Goal: Information Seeking & Learning: Learn about a topic

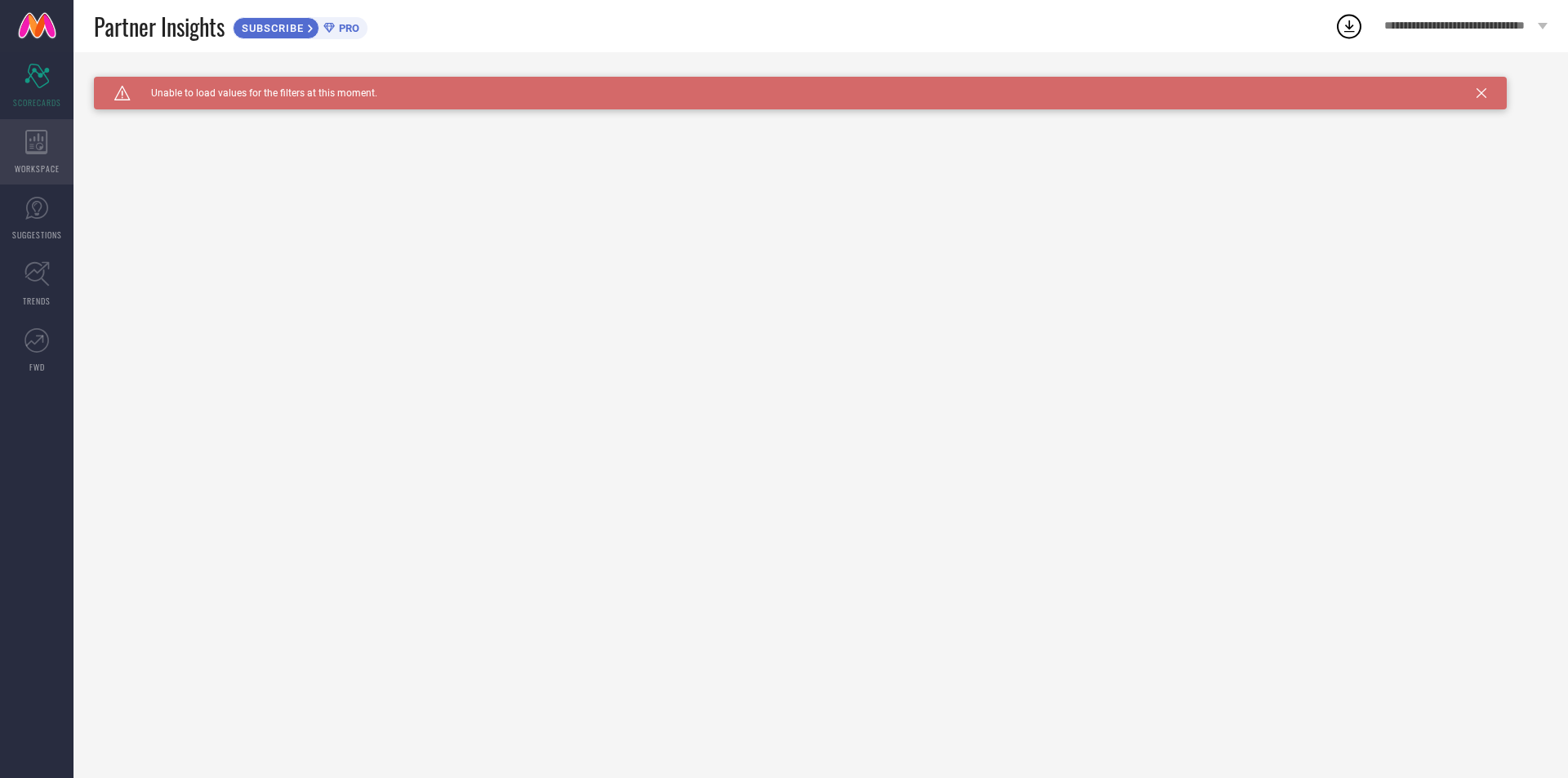
click at [46, 150] on icon at bounding box center [37, 142] width 22 height 25
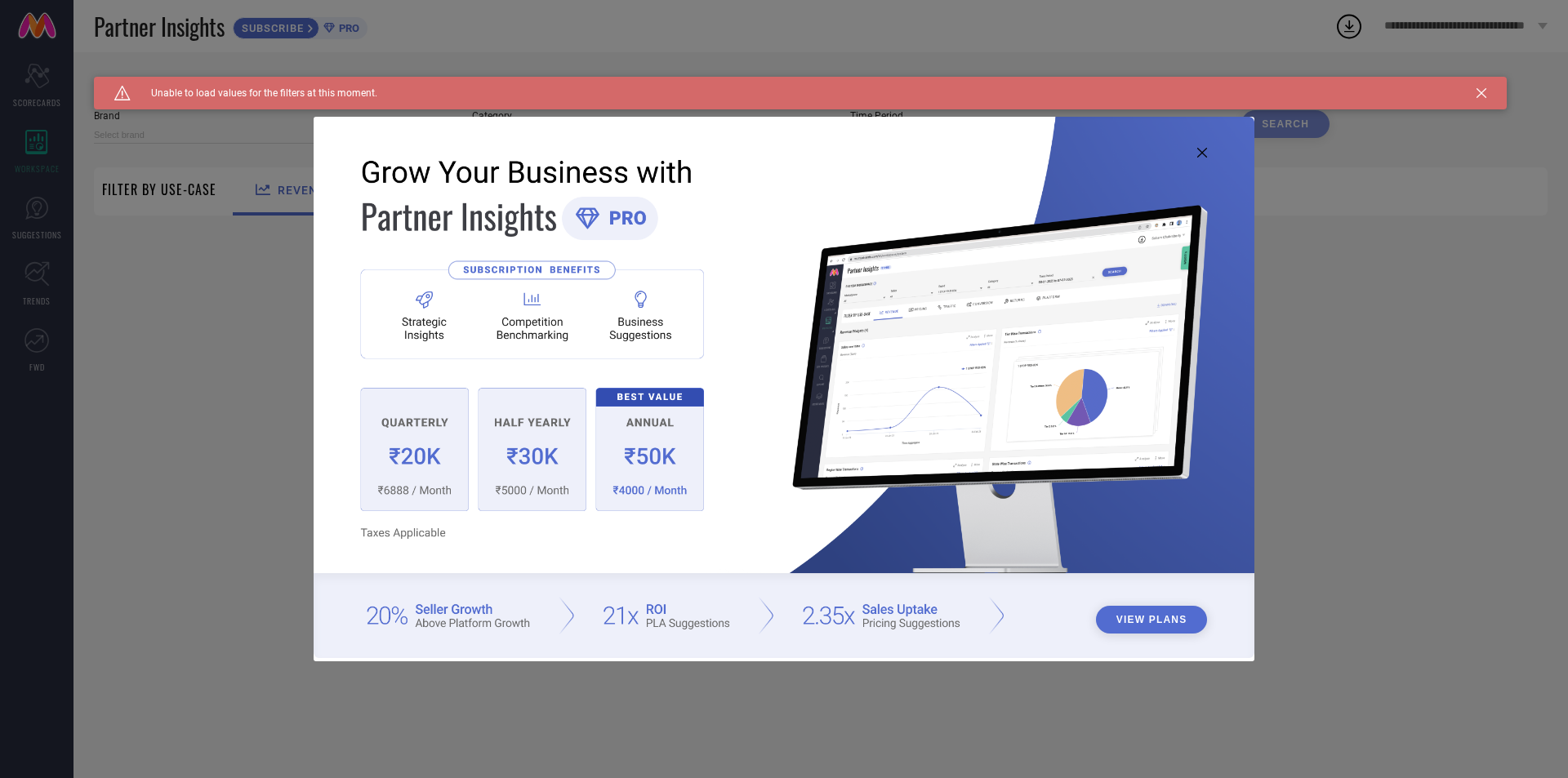
type input "1 STOP FASHION"
type input "All"
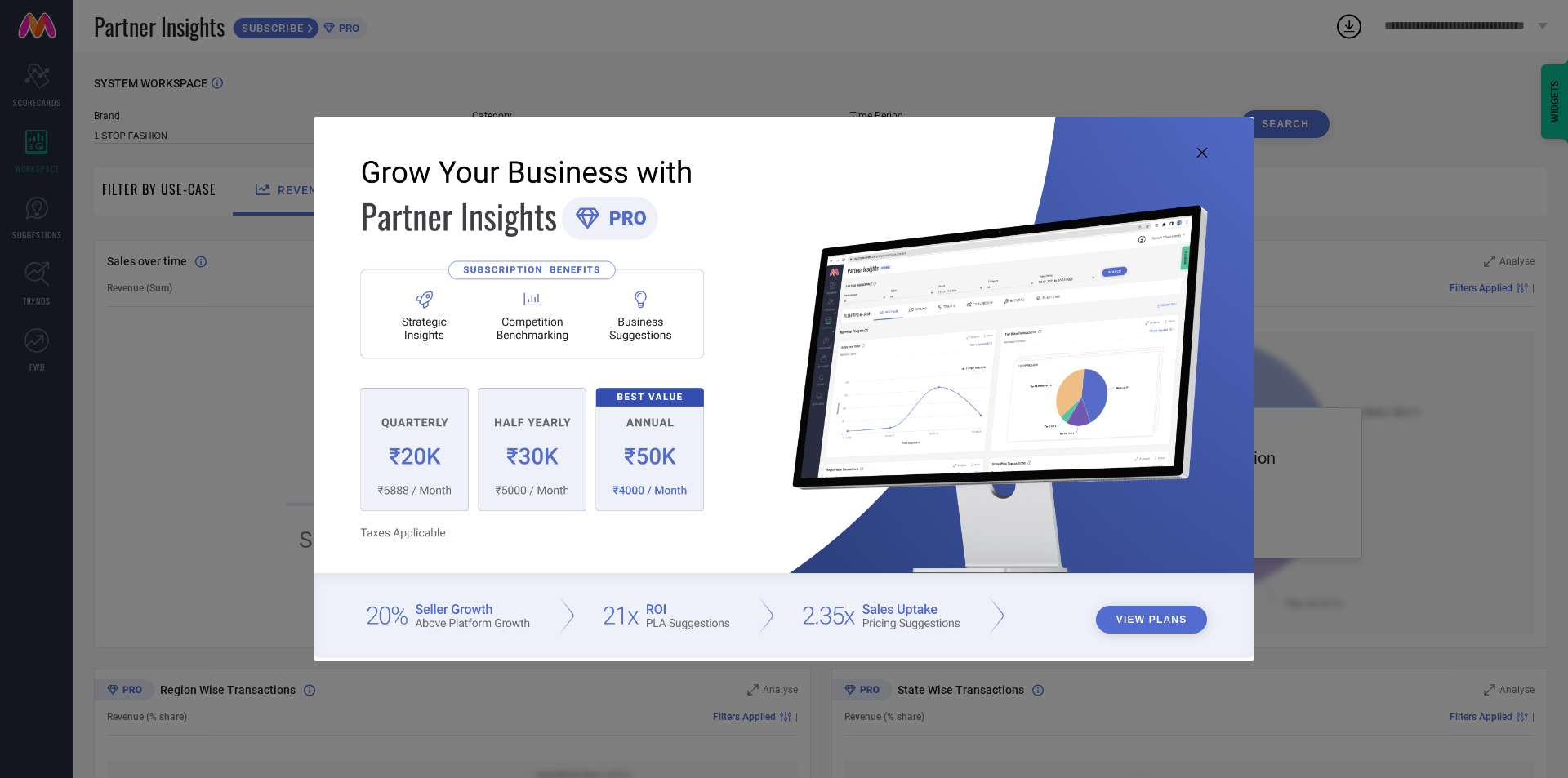
click at [1200, 152] on icon at bounding box center [1201, 152] width 9 height 9
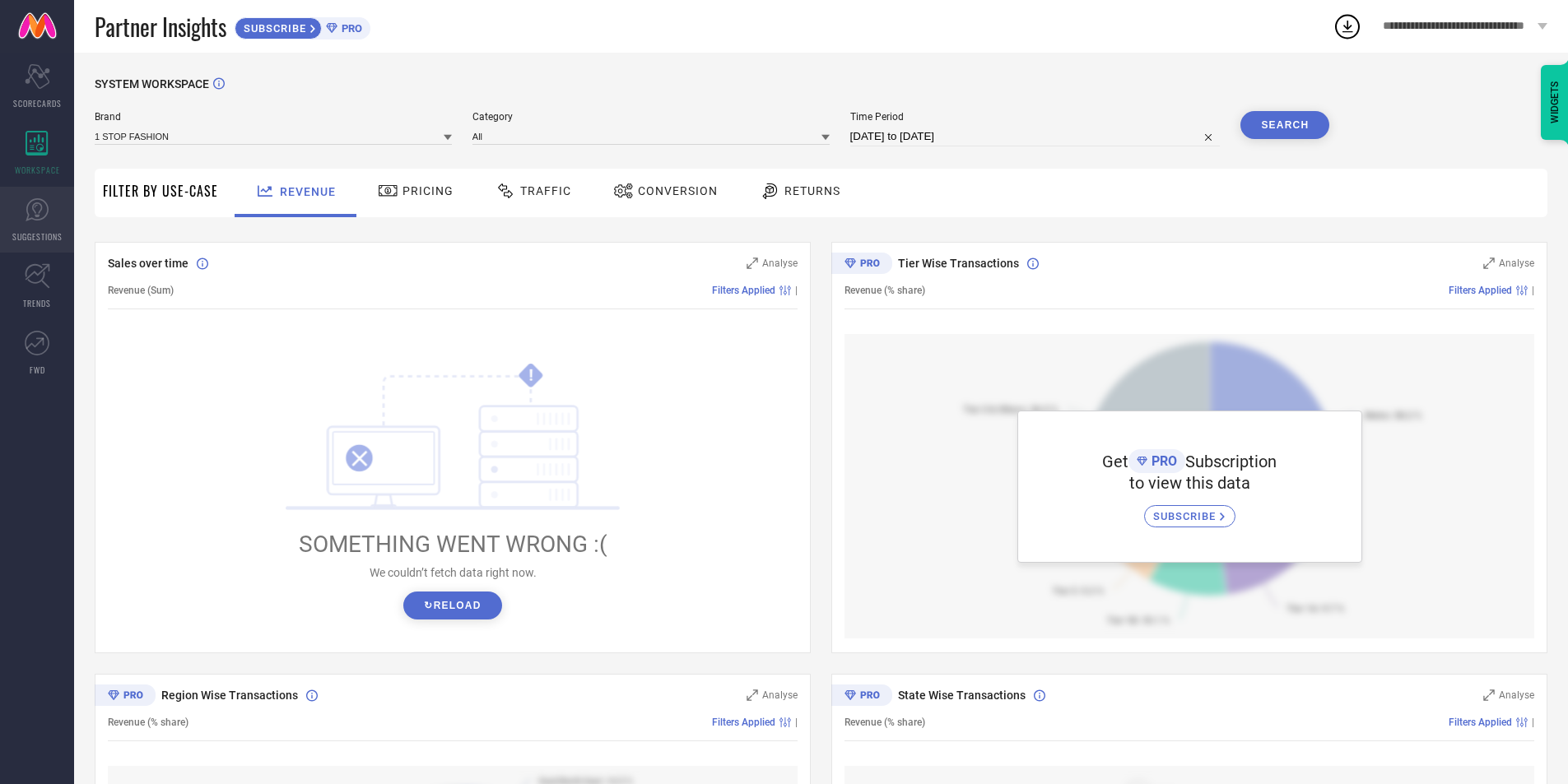
click at [30, 218] on icon at bounding box center [37, 210] width 23 height 23
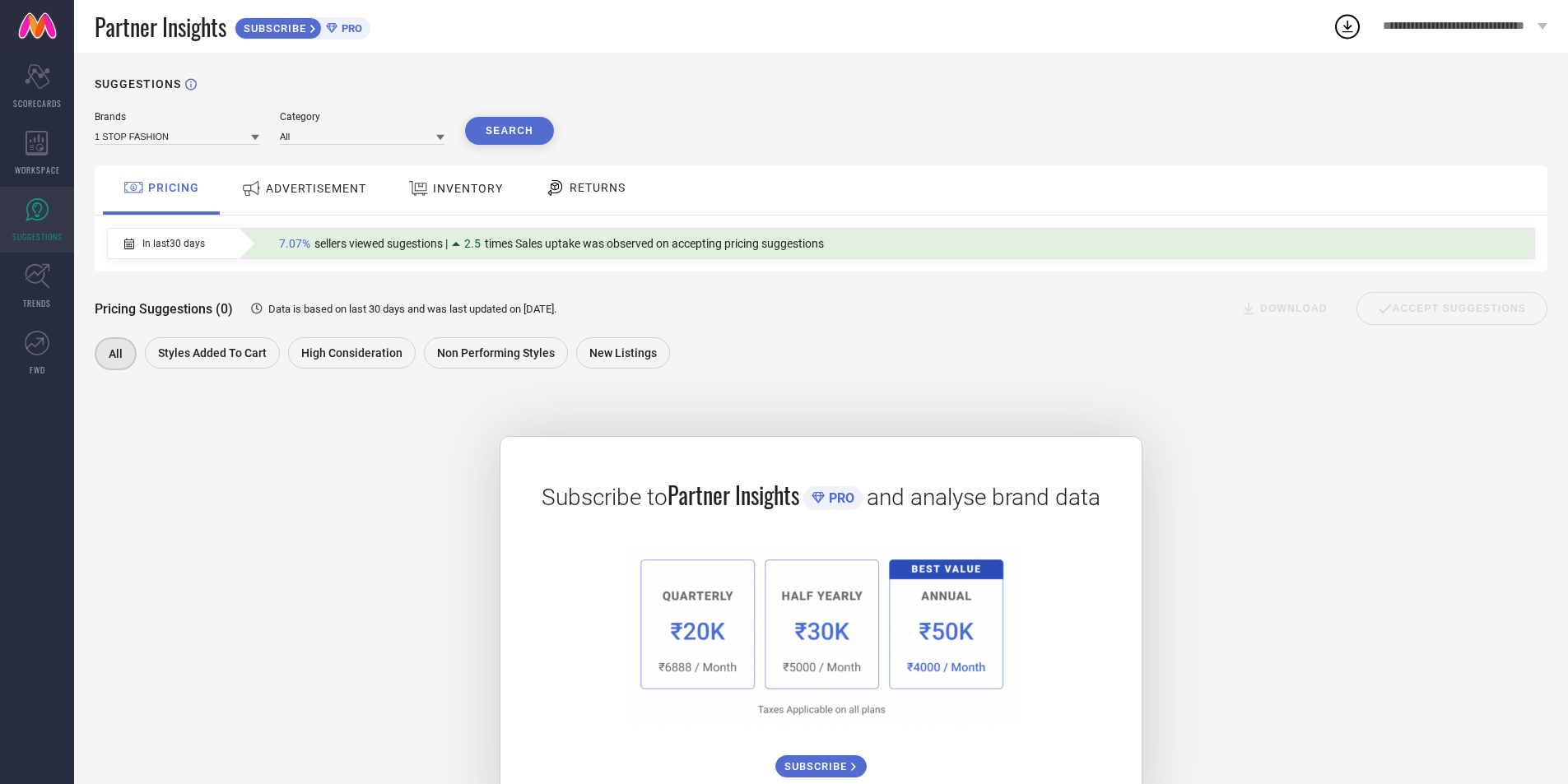
scroll to position [64, 0]
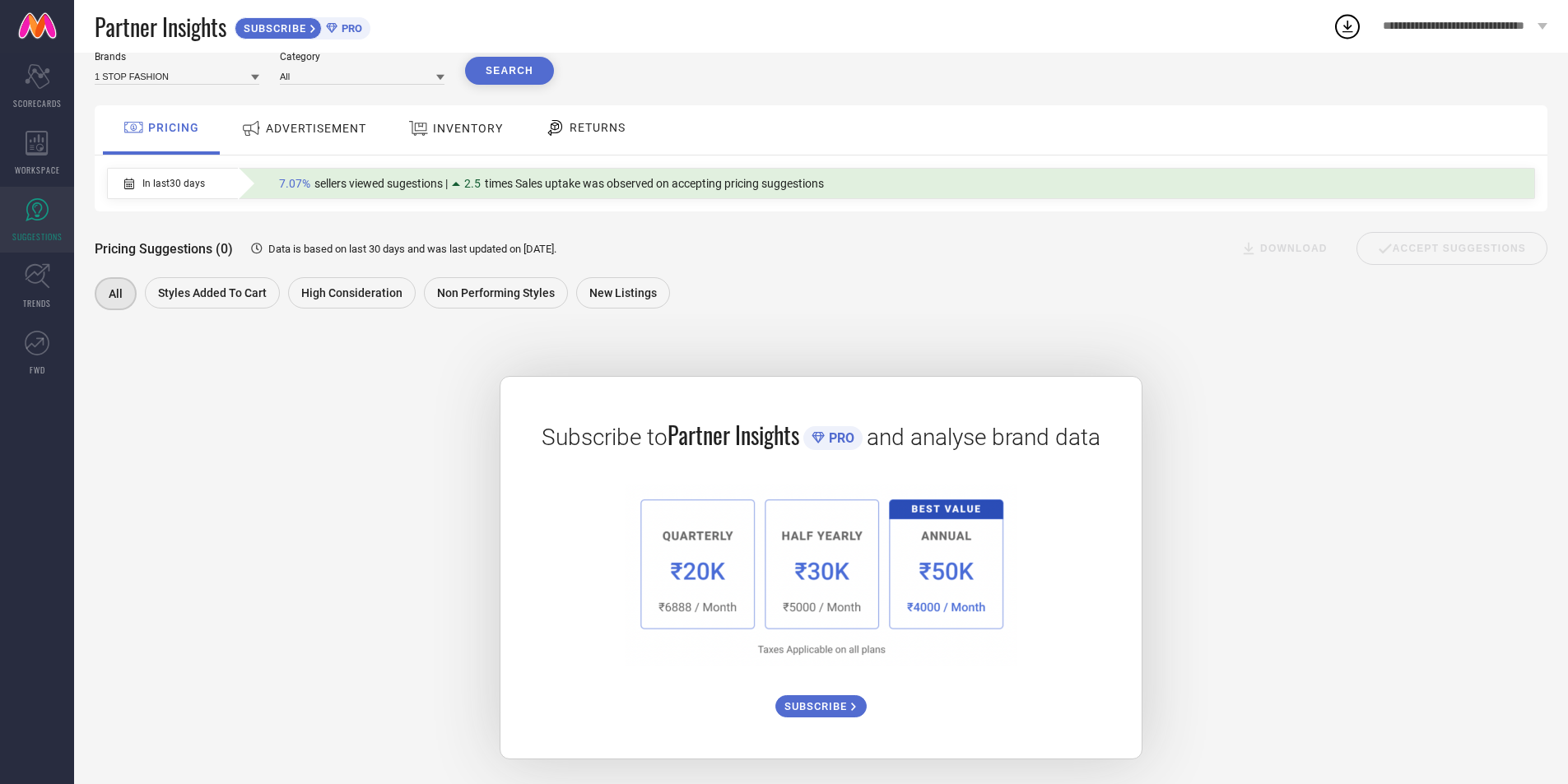
click at [319, 128] on span "ADVERTISEMENT" at bounding box center [316, 128] width 100 height 13
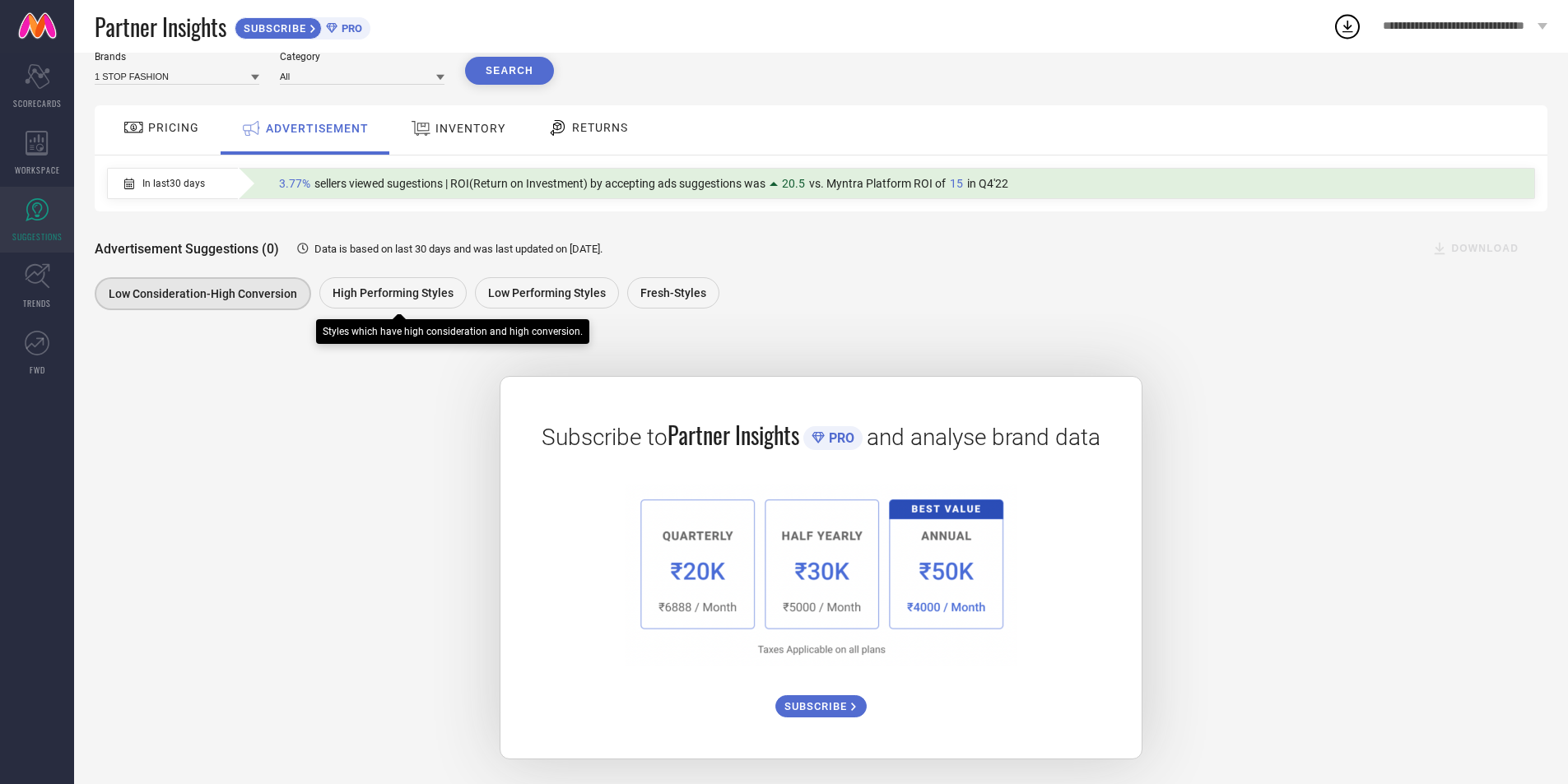
click at [423, 304] on div "High Performing Styles" at bounding box center [393, 293] width 148 height 31
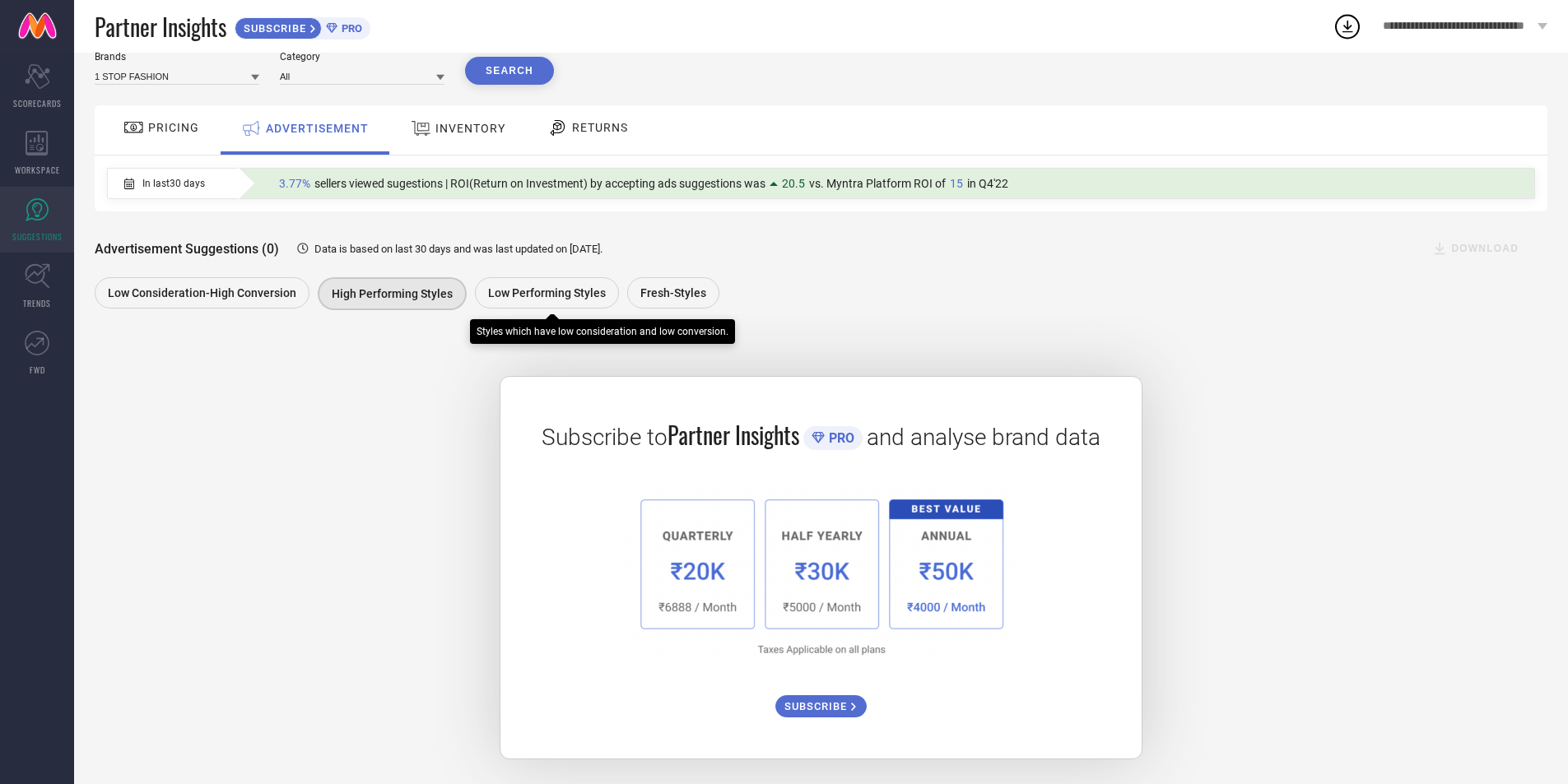
click at [554, 297] on span "Low Performing Styles" at bounding box center [547, 293] width 117 height 13
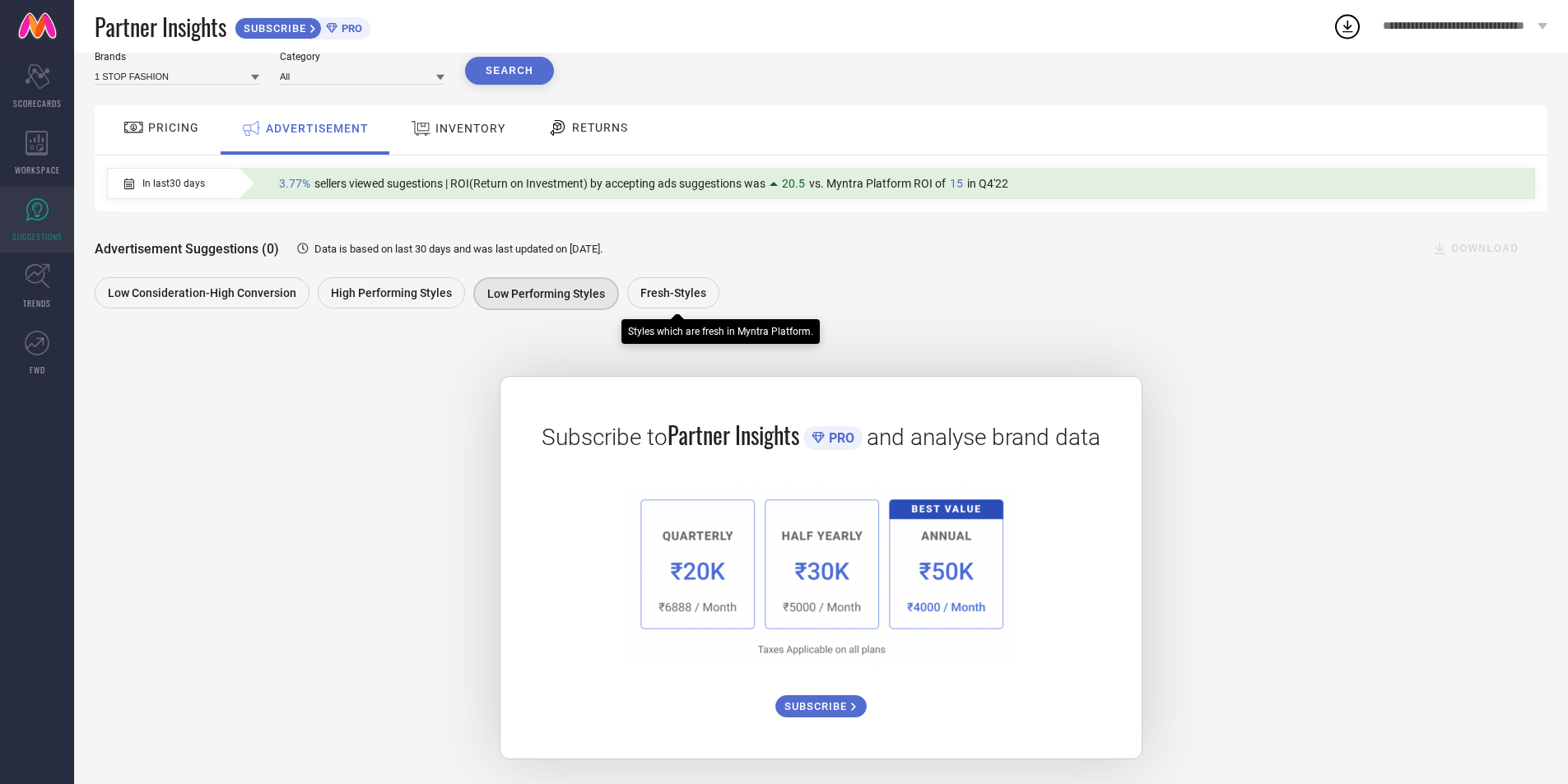
click at [654, 290] on span "Fresh-Styles" at bounding box center [673, 293] width 66 height 13
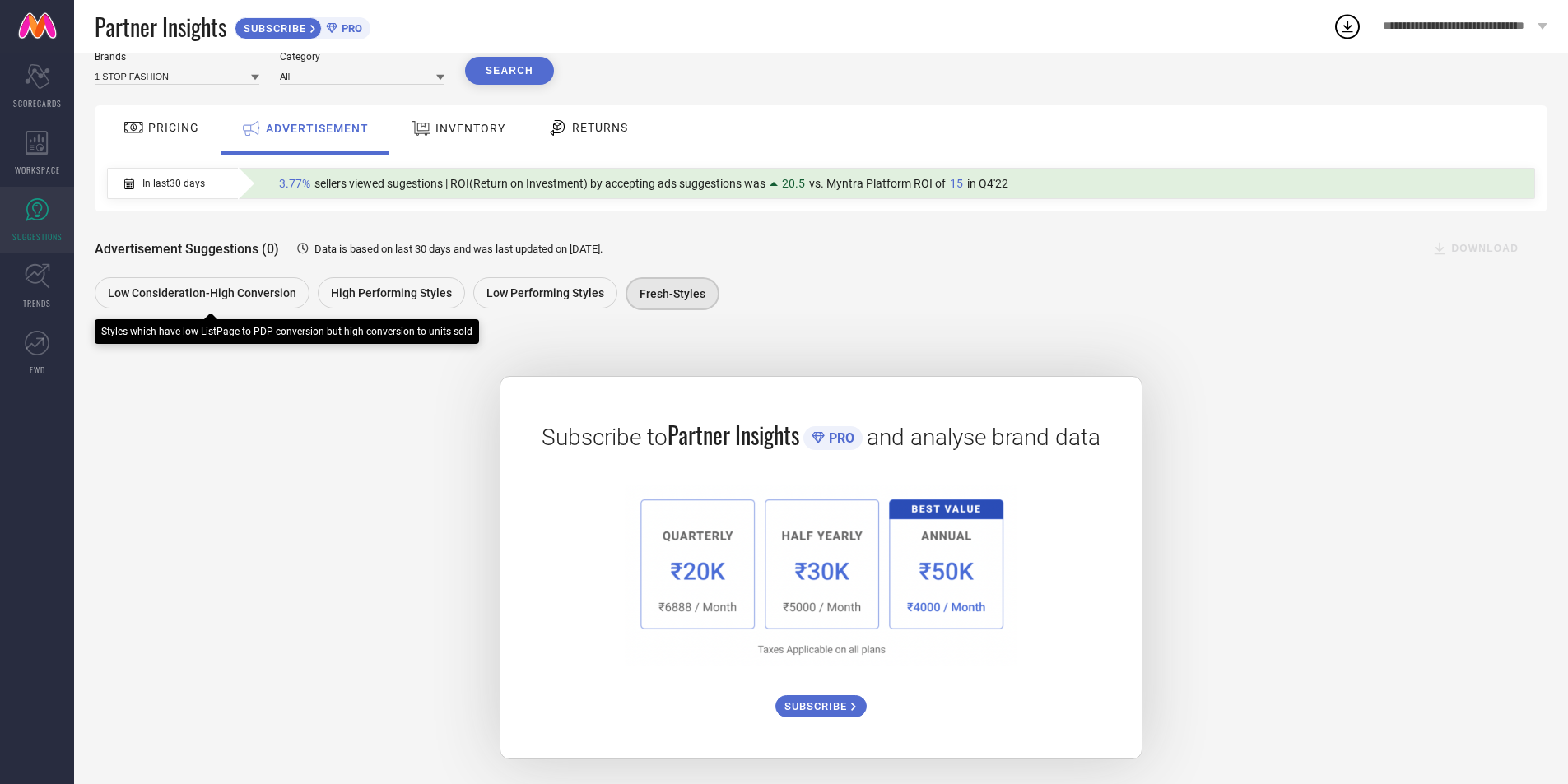
click at [201, 277] on div "Low Consideration-High Conversion" at bounding box center [202, 293] width 215 height 31
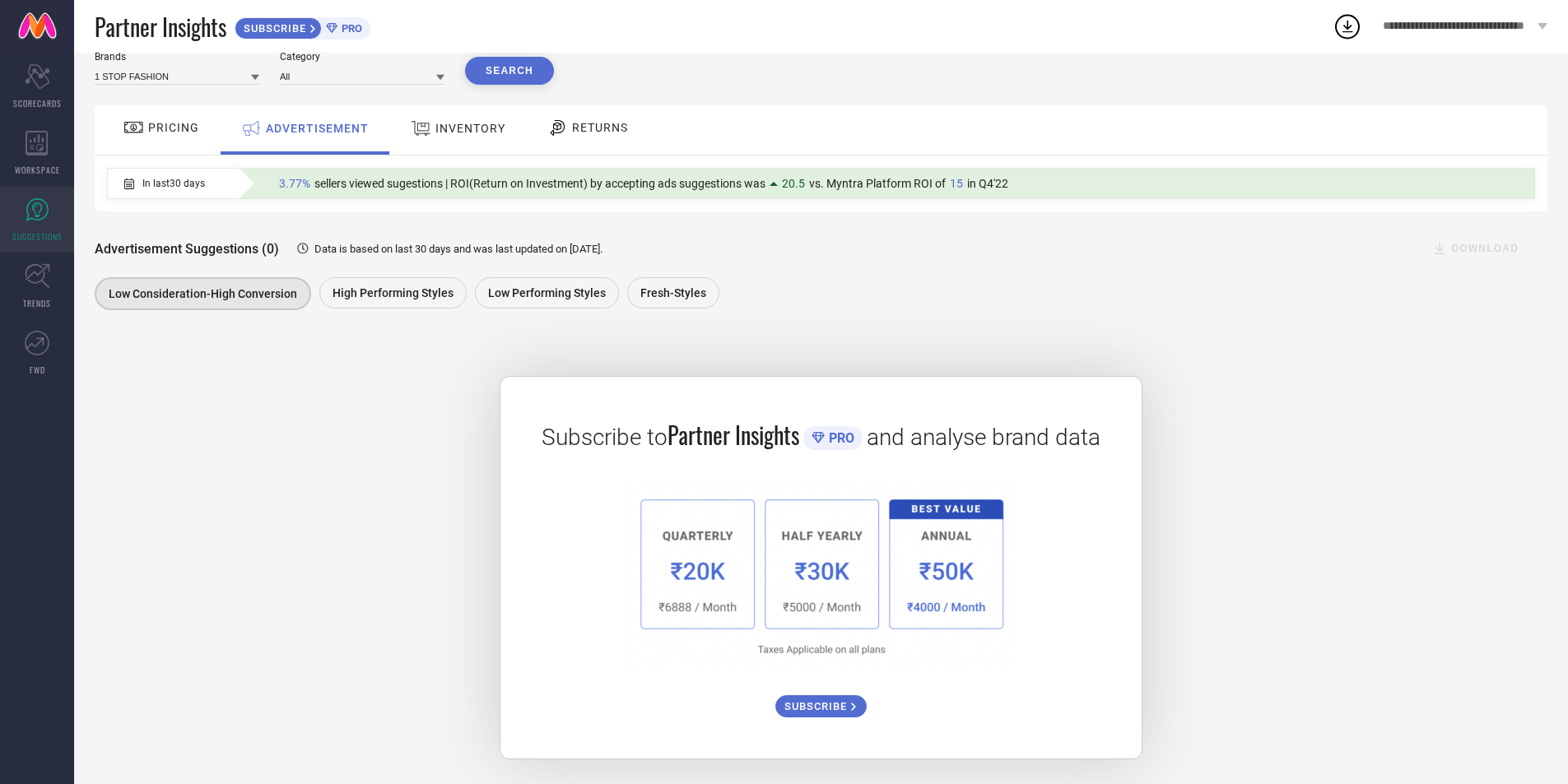
click at [443, 122] on span "INVENTORY" at bounding box center [470, 128] width 70 height 13
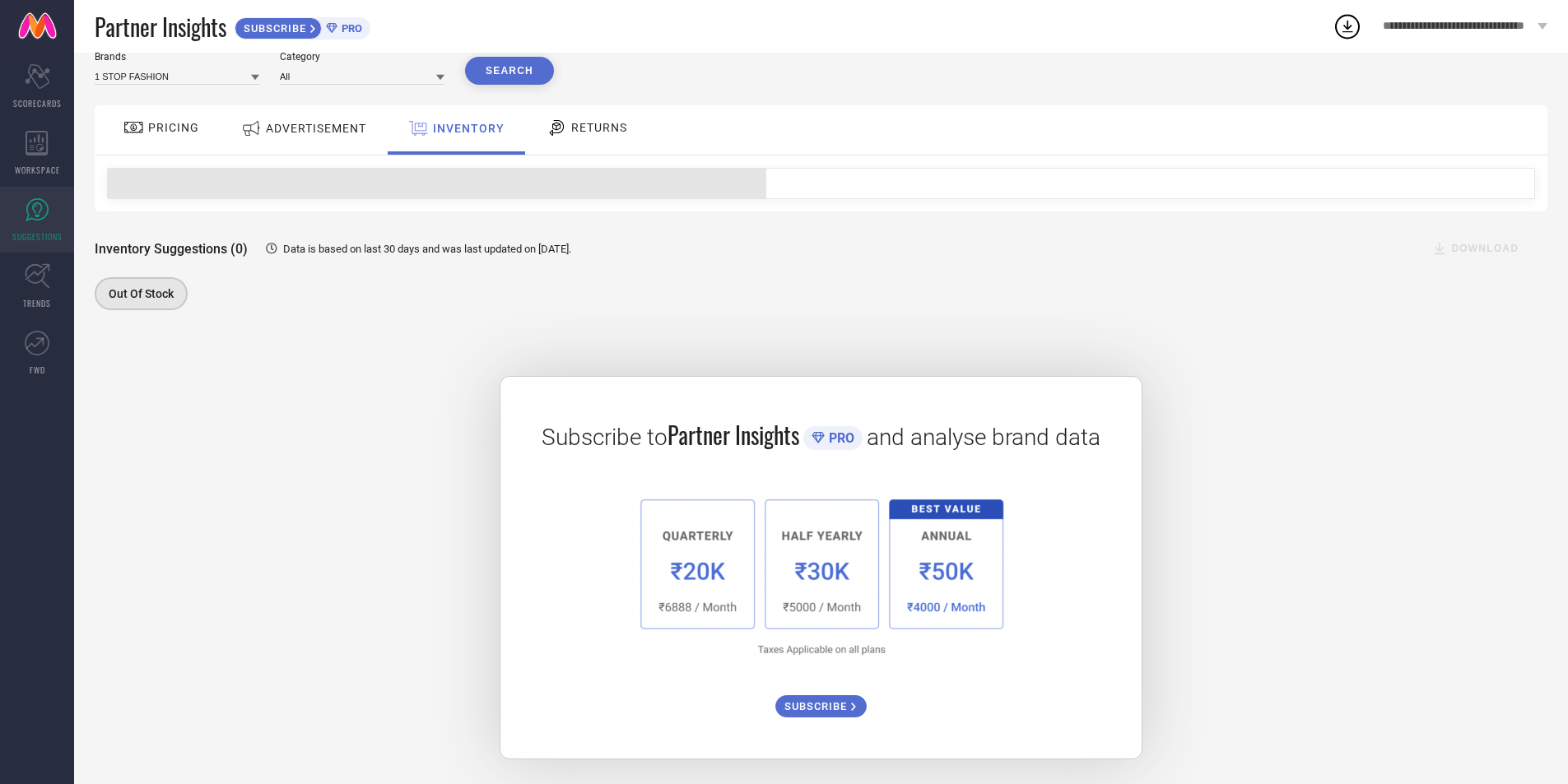
scroll to position [63, 0]
click at [591, 123] on span "RETURNS" at bounding box center [599, 127] width 56 height 13
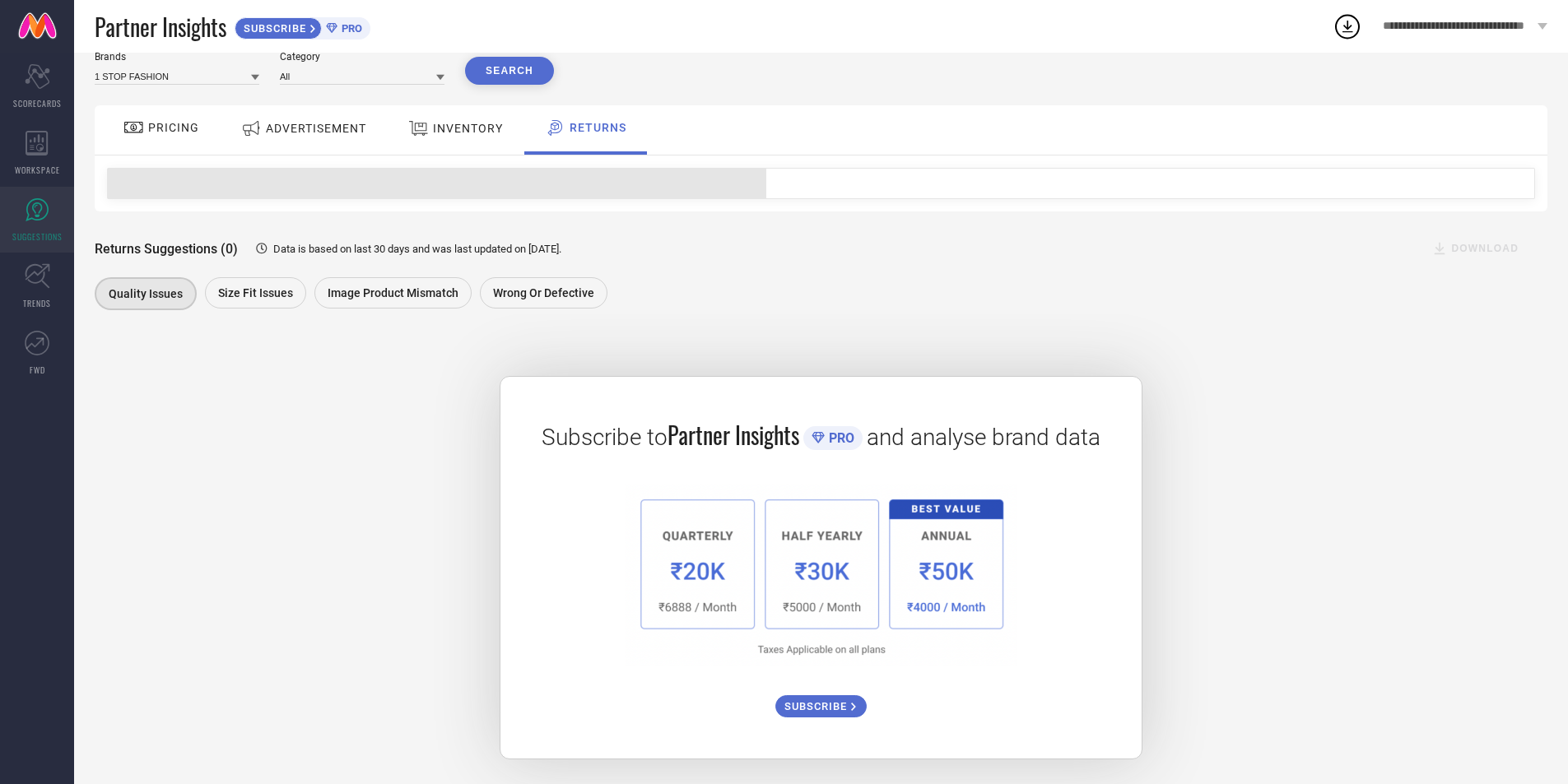
click at [460, 130] on span "INVENTORY" at bounding box center [467, 128] width 70 height 13
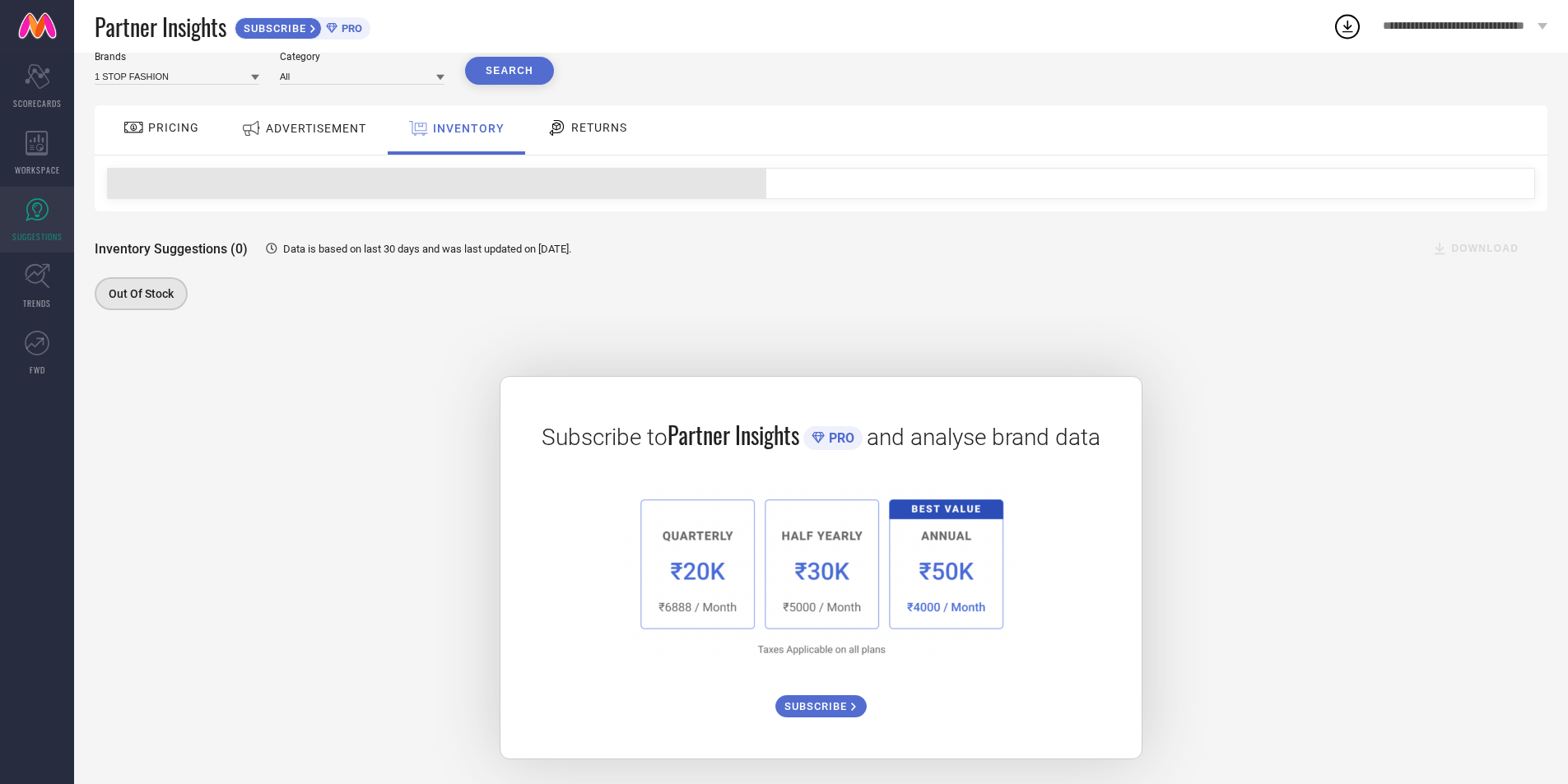
click at [349, 131] on span "ADVERTISEMENT" at bounding box center [316, 128] width 100 height 13
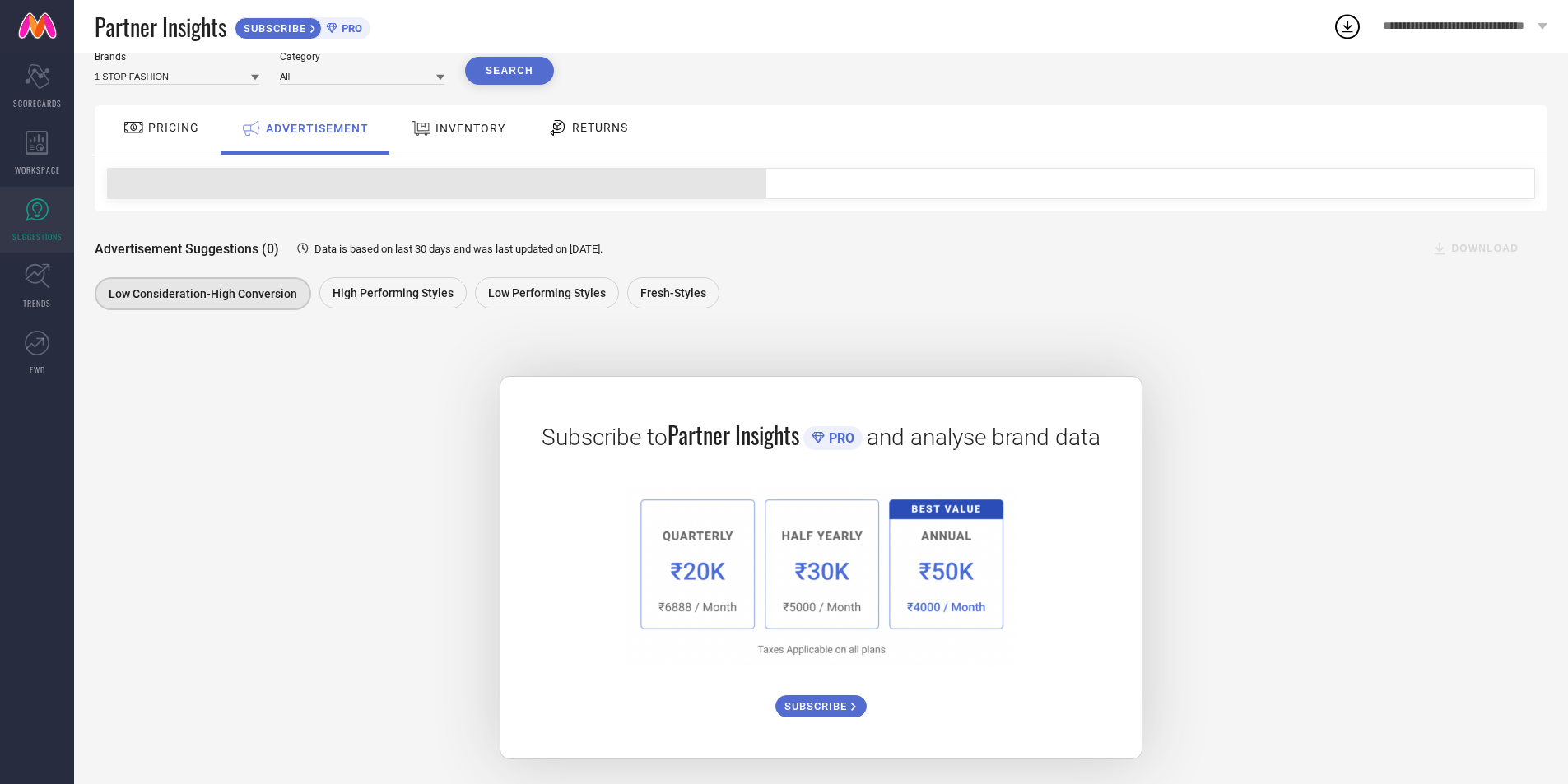
click at [187, 130] on span "PRICING" at bounding box center [174, 127] width 51 height 13
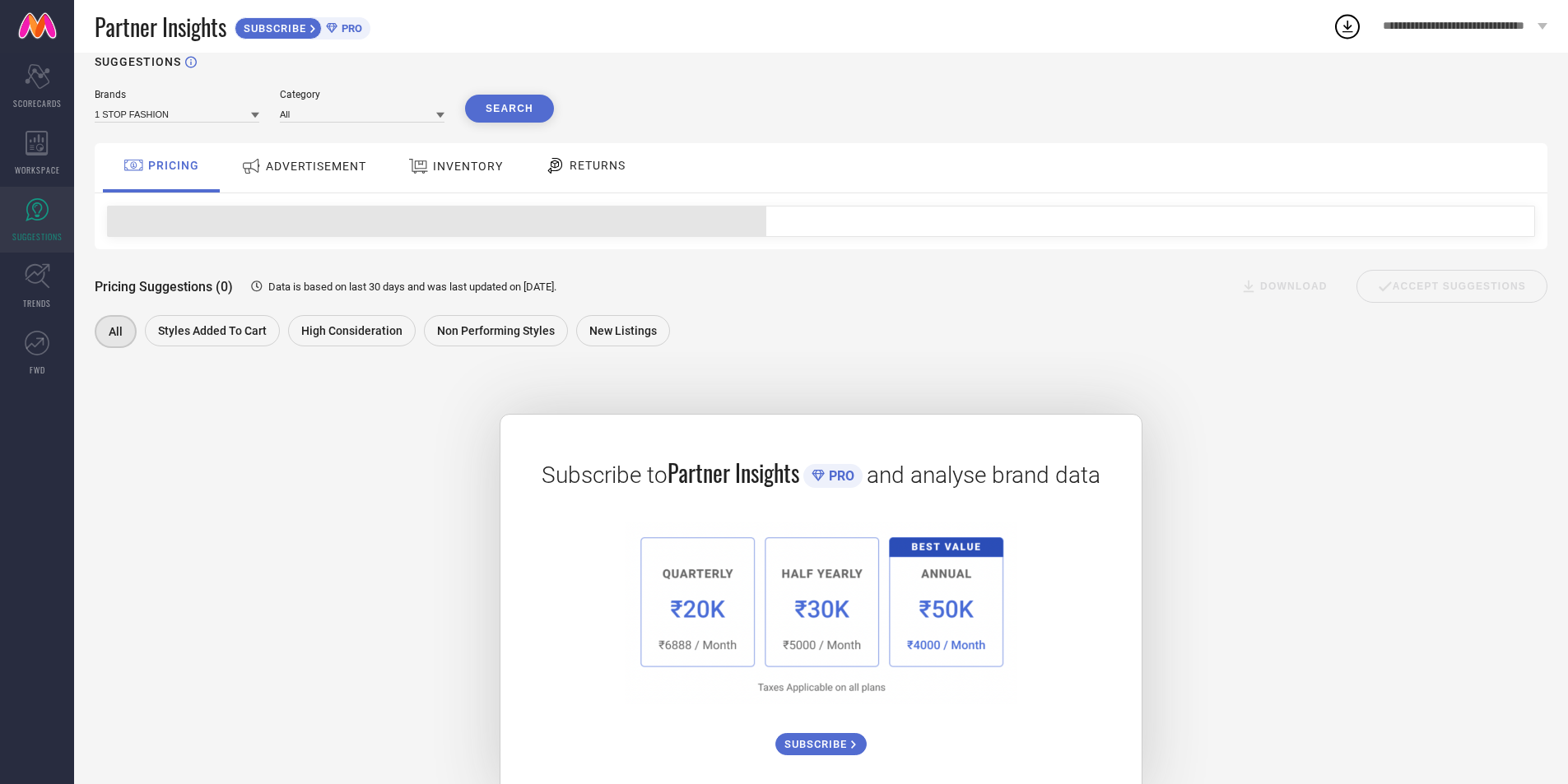
scroll to position [0, 0]
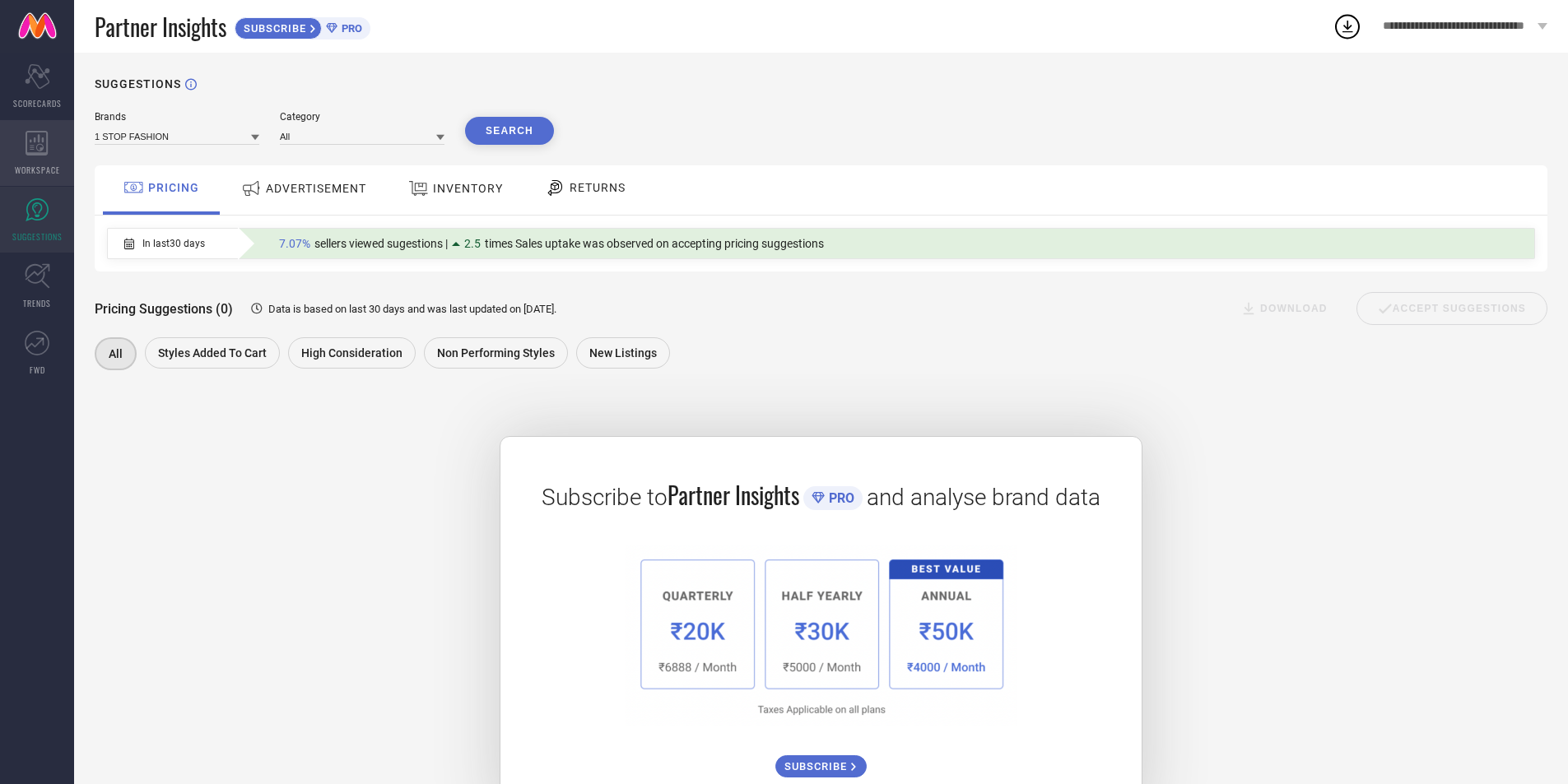
click at [40, 156] on div "WORKSPACE" at bounding box center [37, 153] width 74 height 66
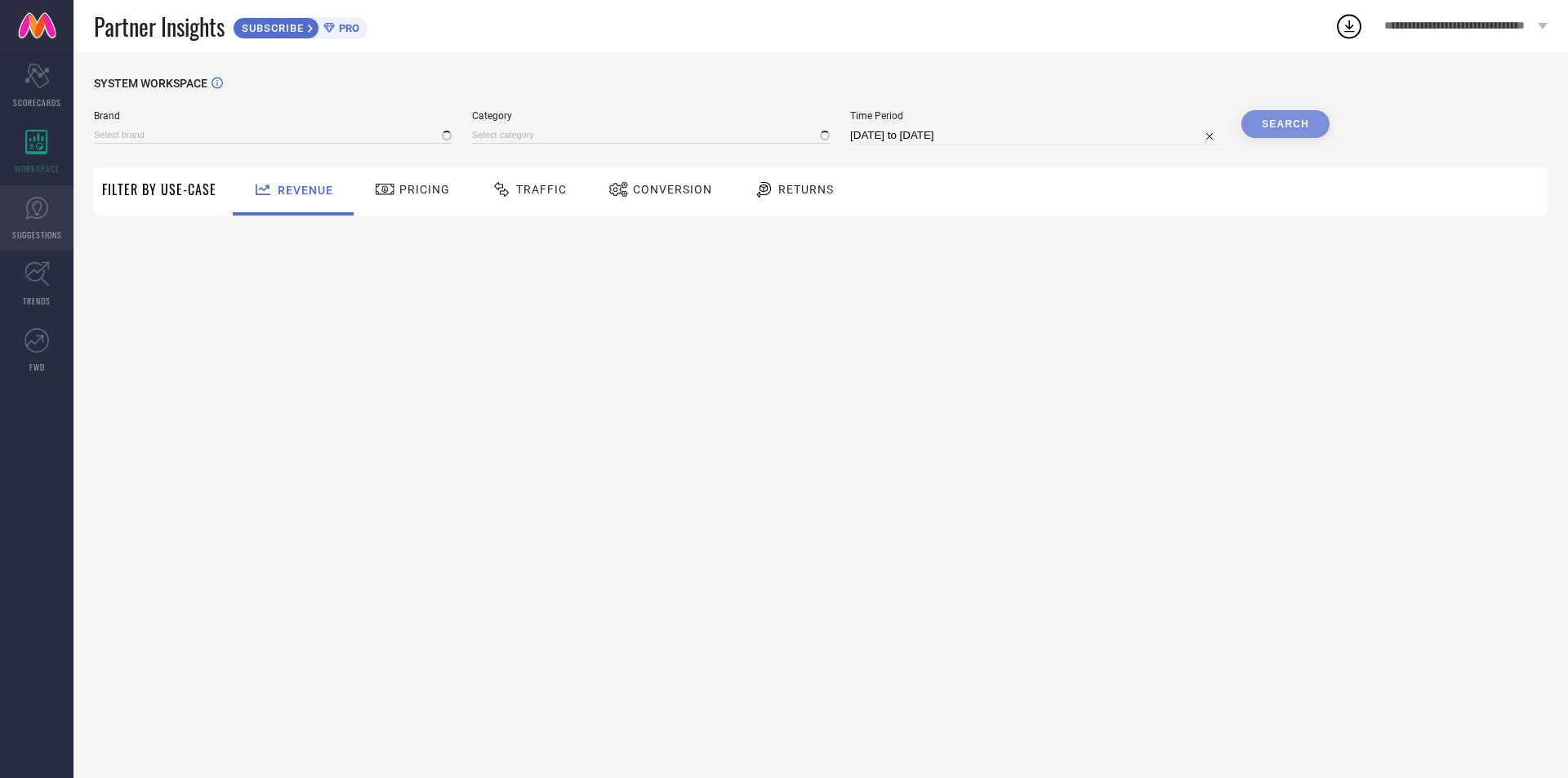
type input "1 STOP FASHION"
type input "All"
click at [54, 206] on link "SUGGESTIONS" at bounding box center [37, 218] width 74 height 65
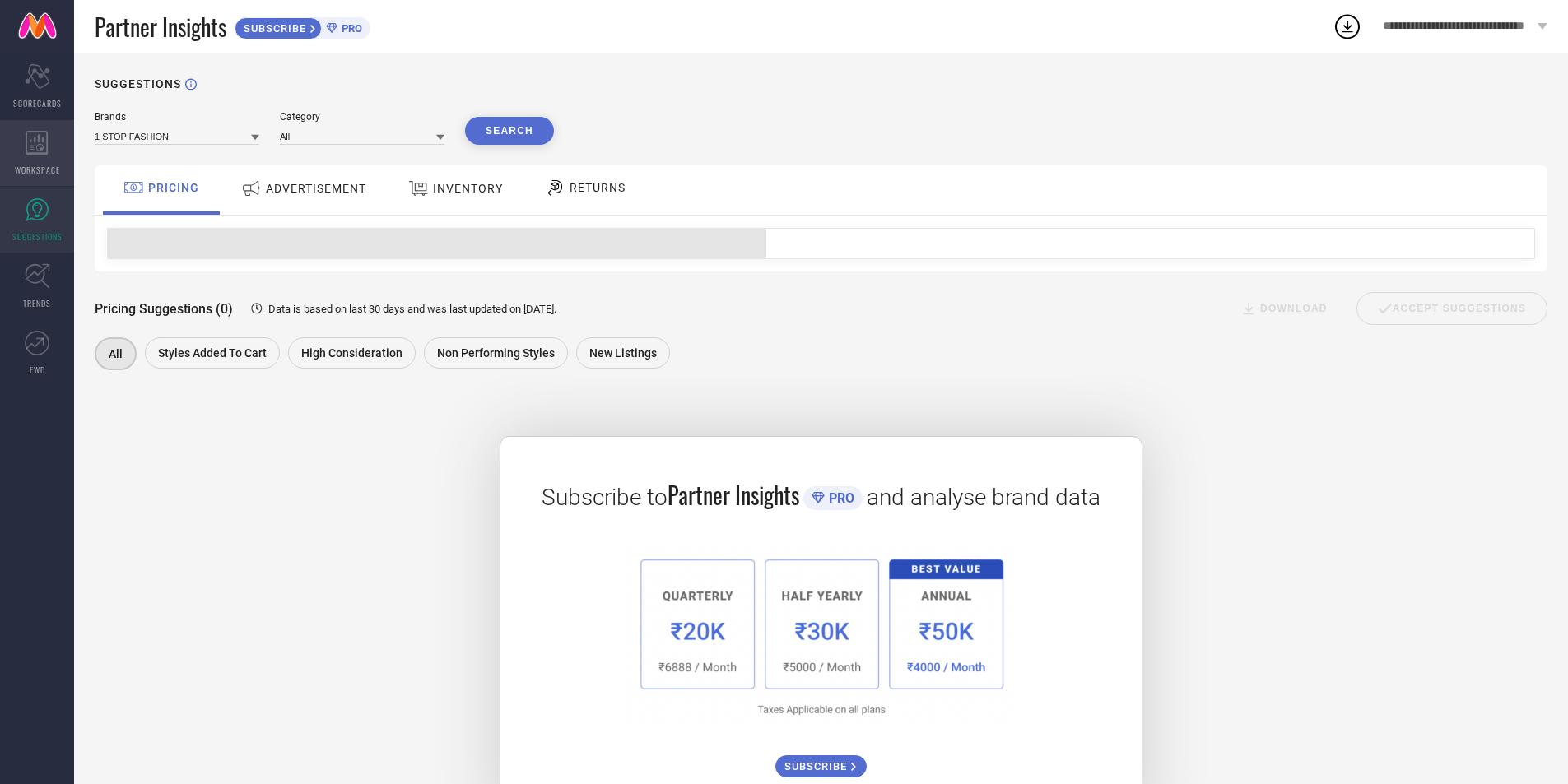
click at [52, 148] on div "WORKSPACE" at bounding box center [37, 153] width 74 height 66
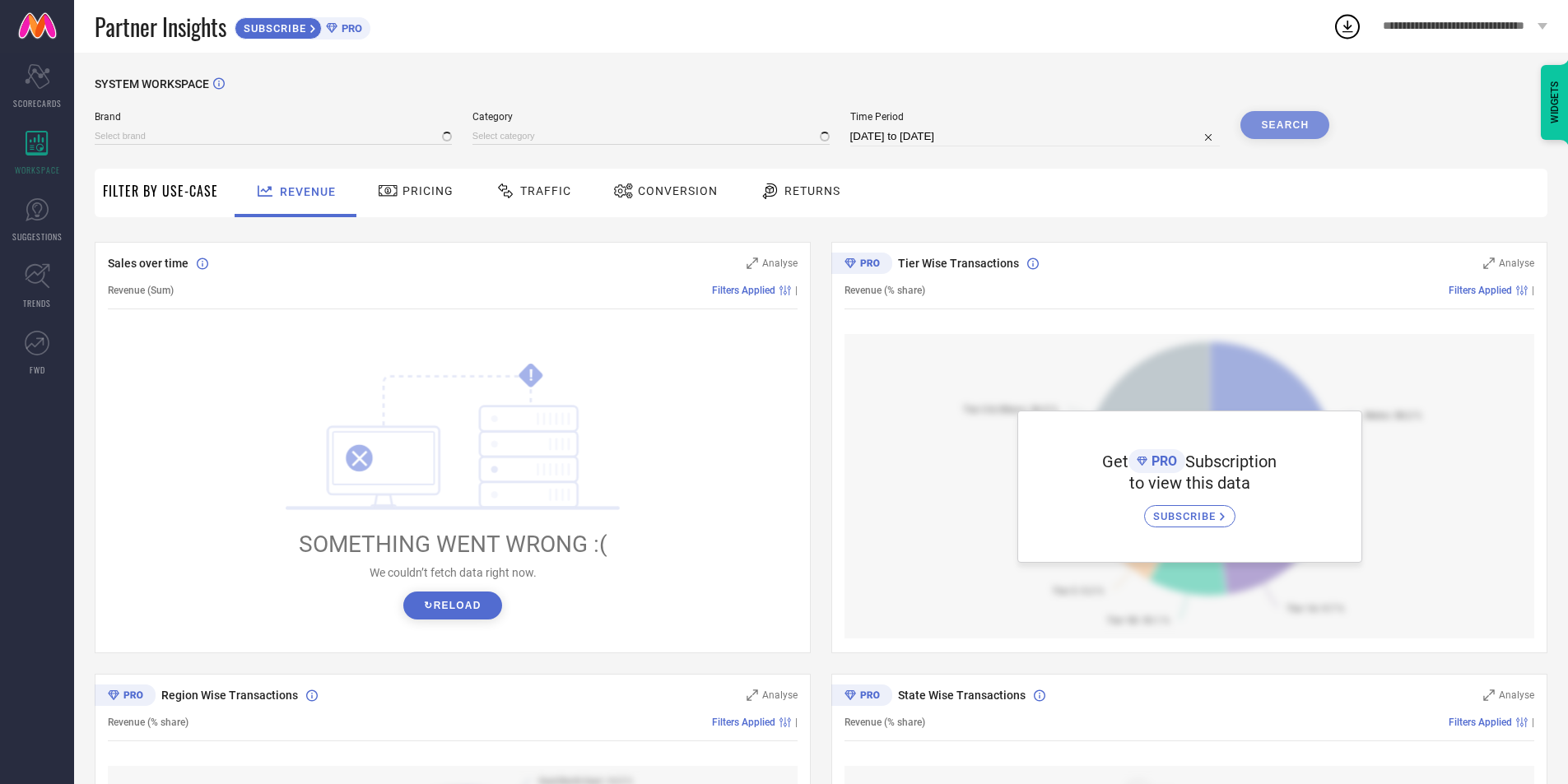
type input "1 STOP FASHION"
type input "All"
click at [194, 195] on span "Filter By Use-Case" at bounding box center [160, 191] width 115 height 20
click at [37, 87] on icon "Scorecard" at bounding box center [38, 76] width 26 height 25
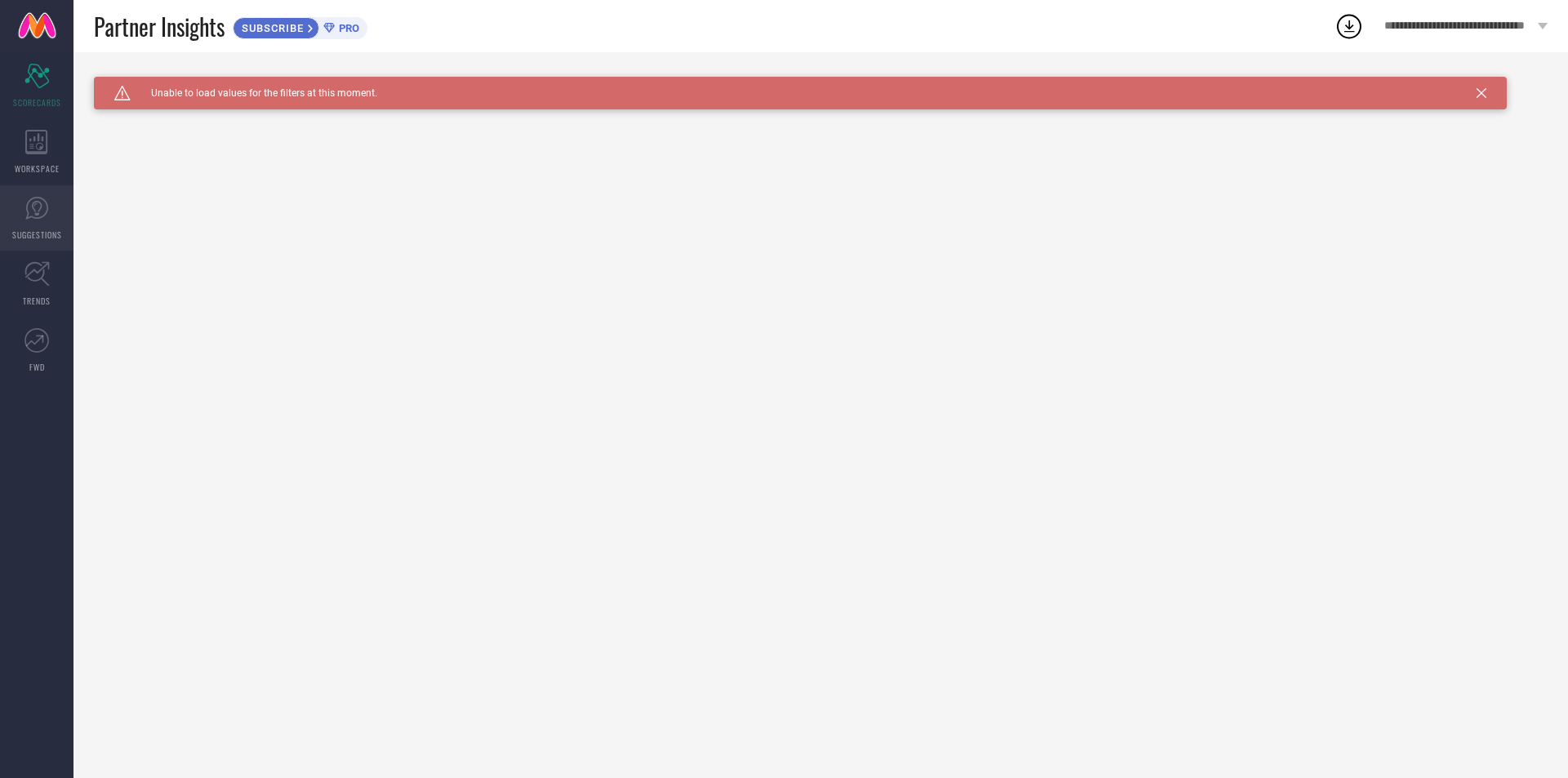
click at [27, 210] on icon at bounding box center [37, 208] width 23 height 23
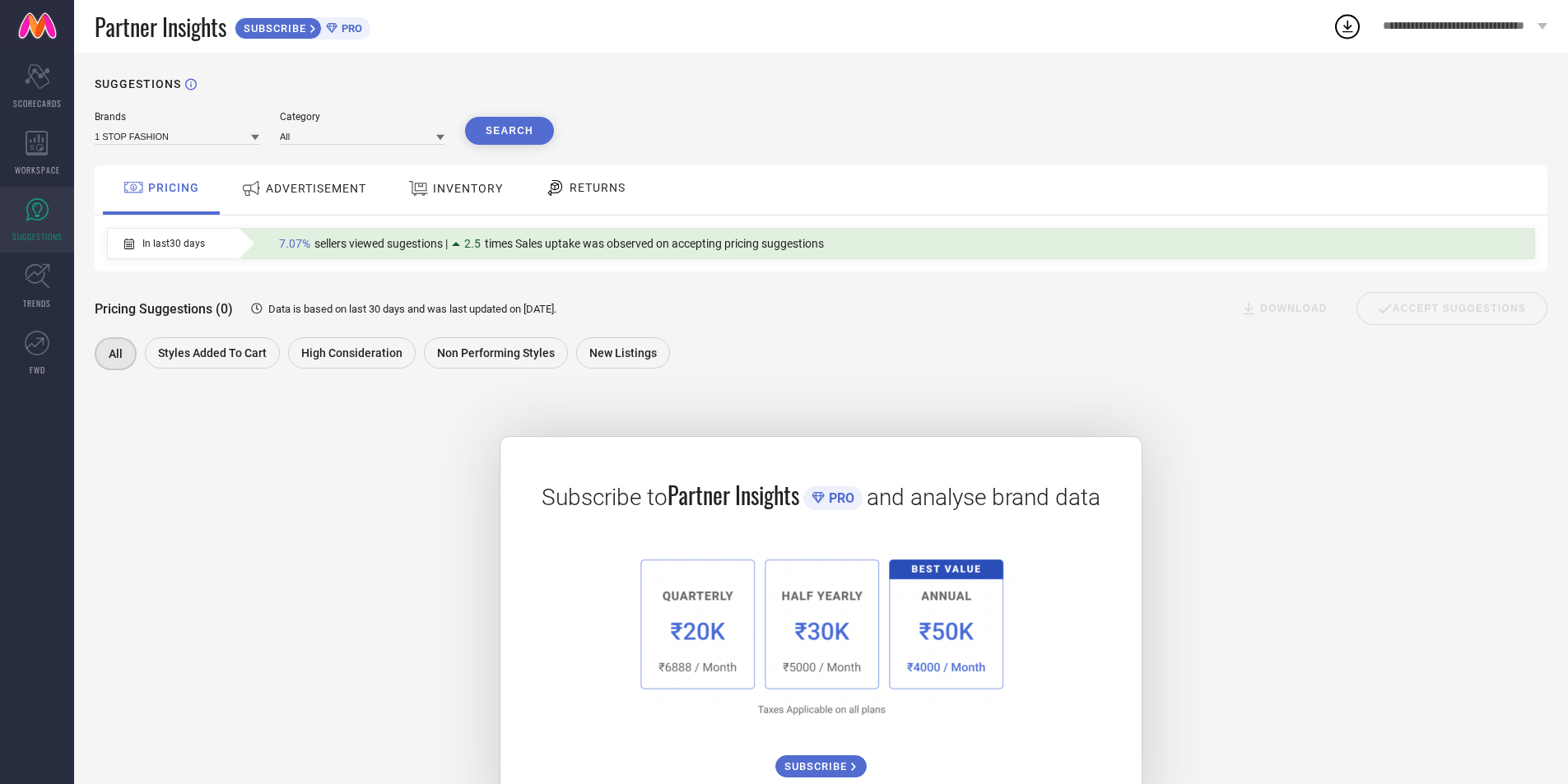
click at [290, 197] on div "ADVERTISEMENT" at bounding box center [303, 188] width 133 height 29
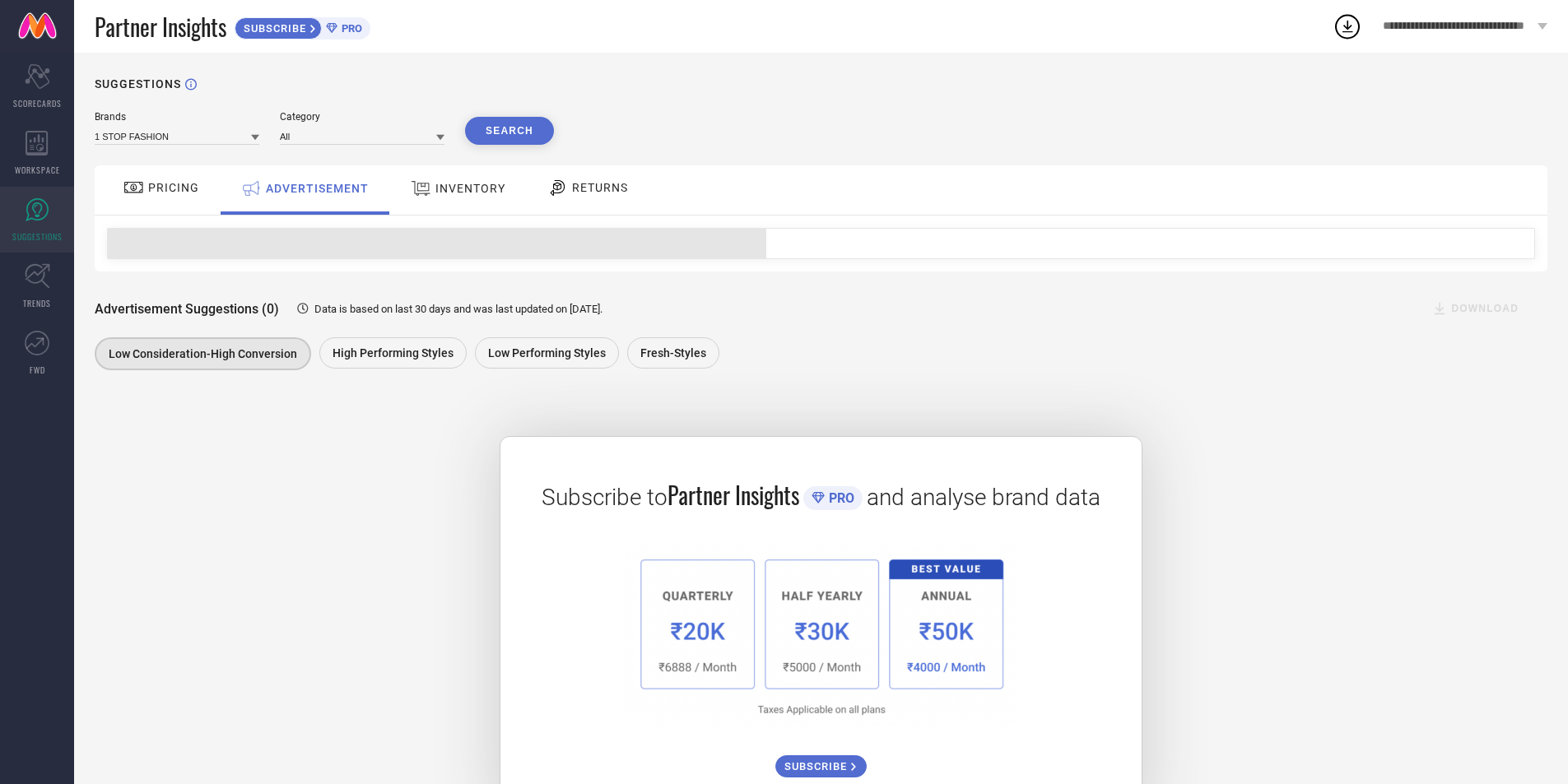
click at [157, 199] on div "PRICING" at bounding box center [161, 187] width 84 height 28
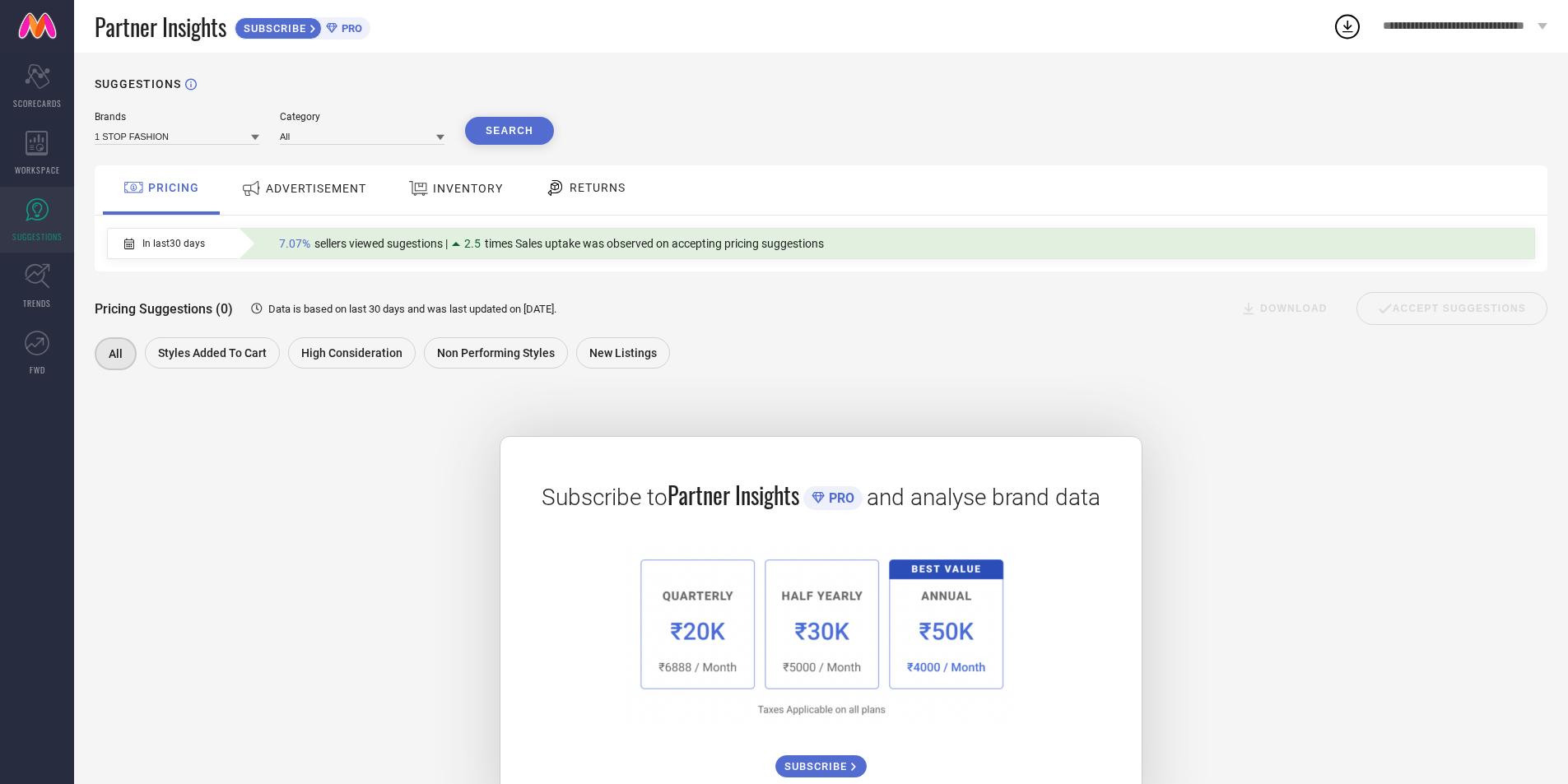
click at [320, 198] on div "ADVERTISEMENT" at bounding box center [303, 188] width 133 height 29
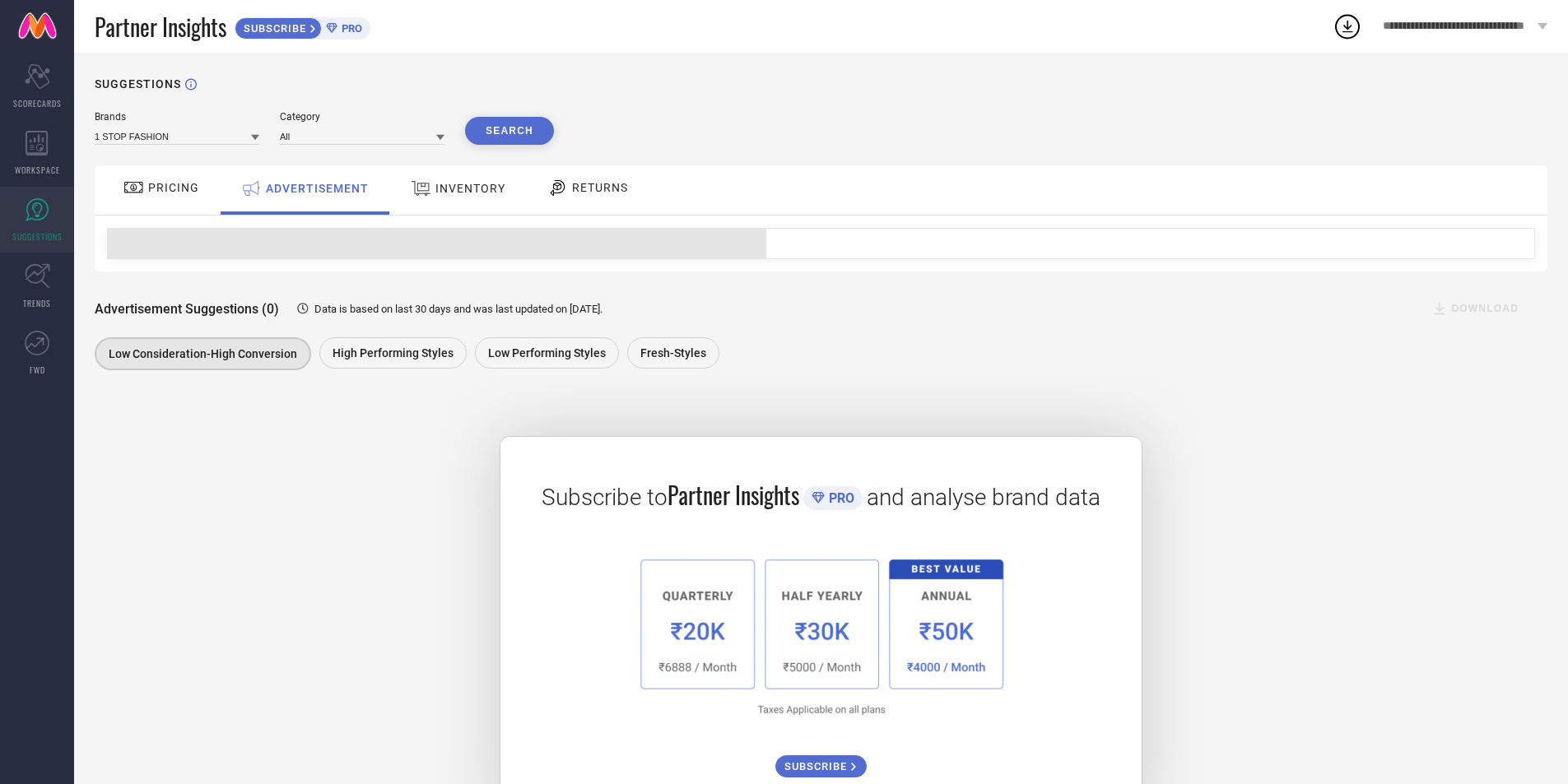
click at [458, 198] on div "INVENTORY" at bounding box center [458, 188] width 103 height 29
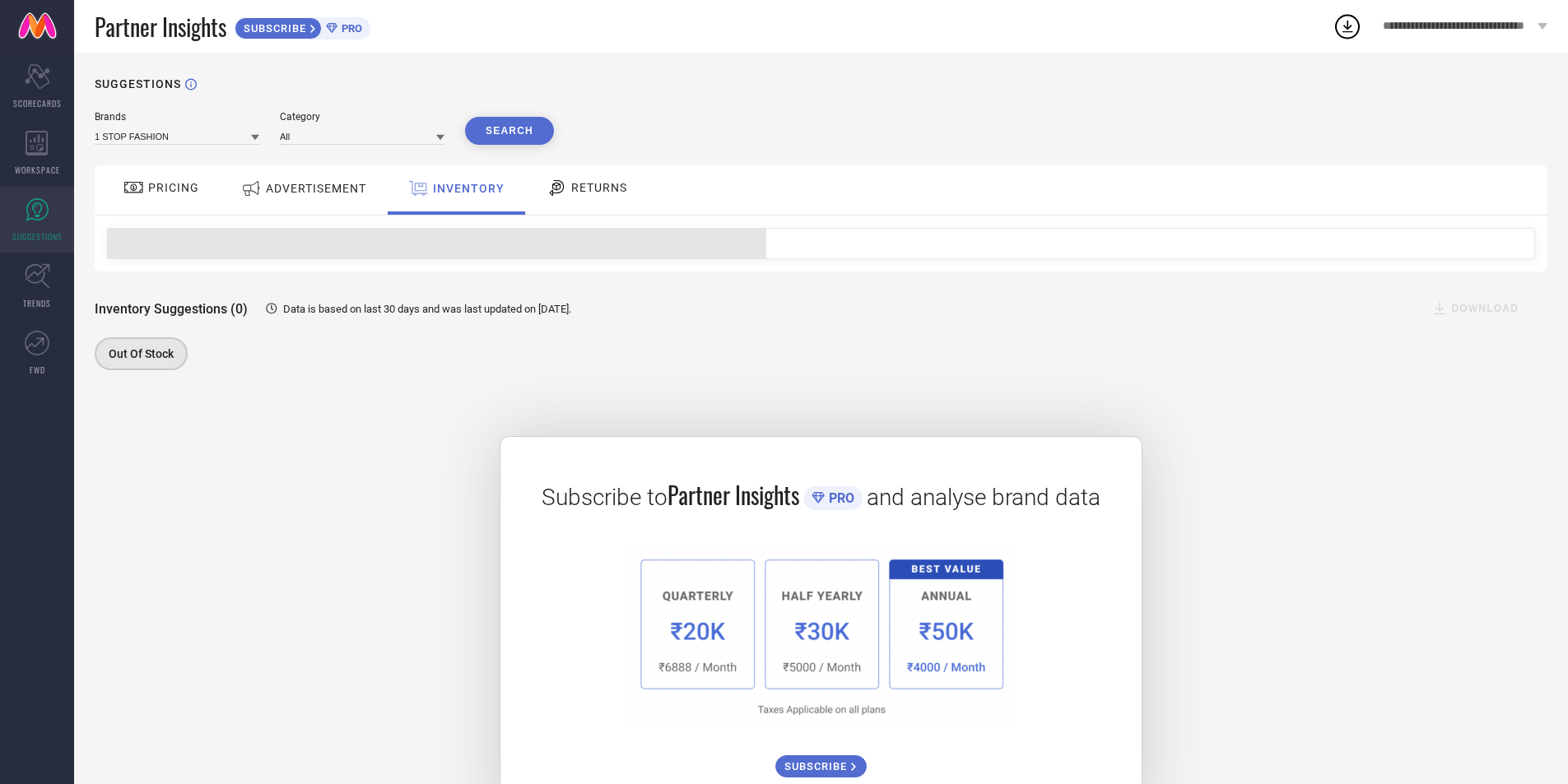
click at [334, 192] on span "ADVERTISEMENT" at bounding box center [316, 188] width 100 height 13
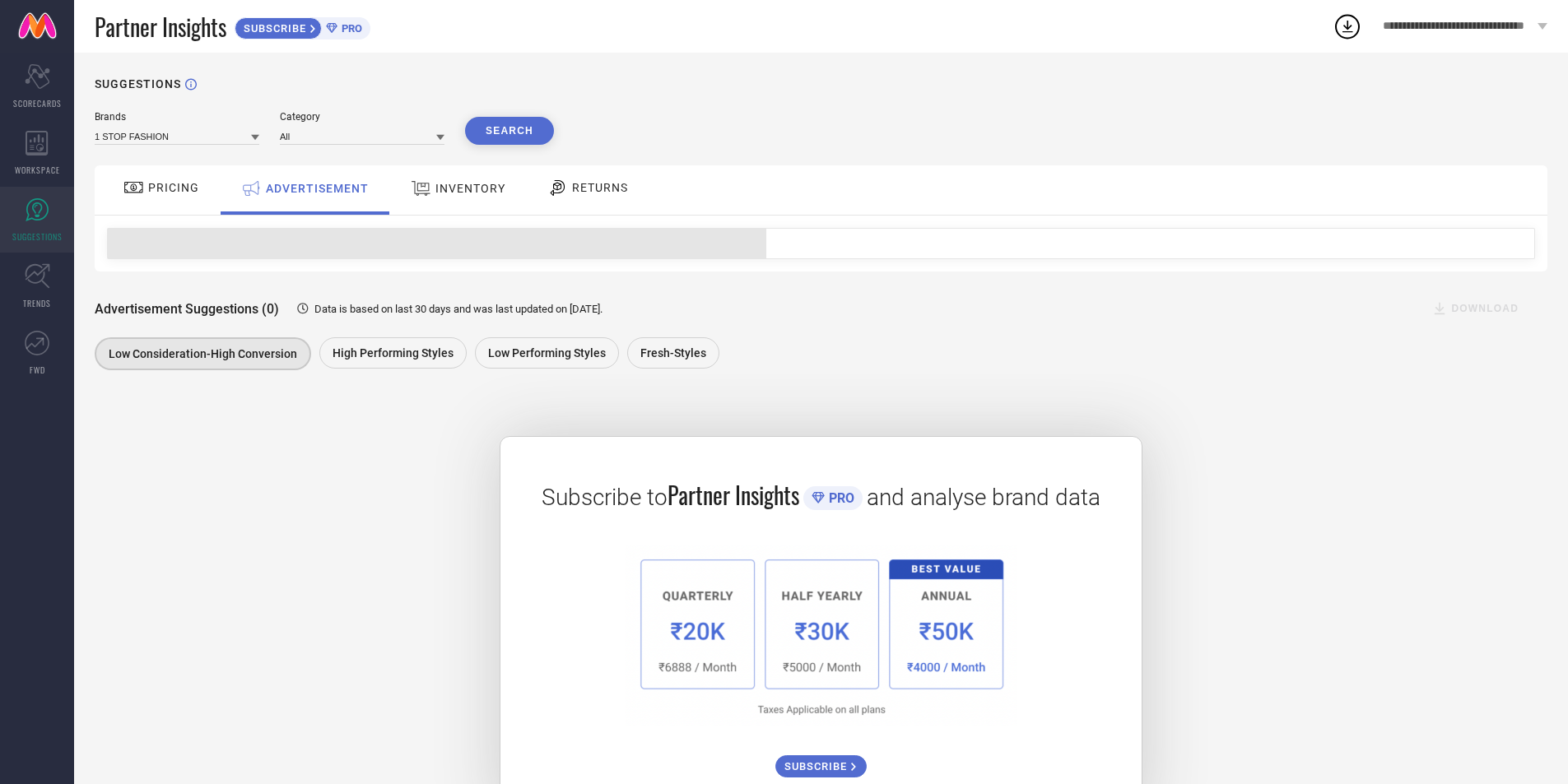
click at [454, 188] on span "INVENTORY" at bounding box center [470, 188] width 70 height 13
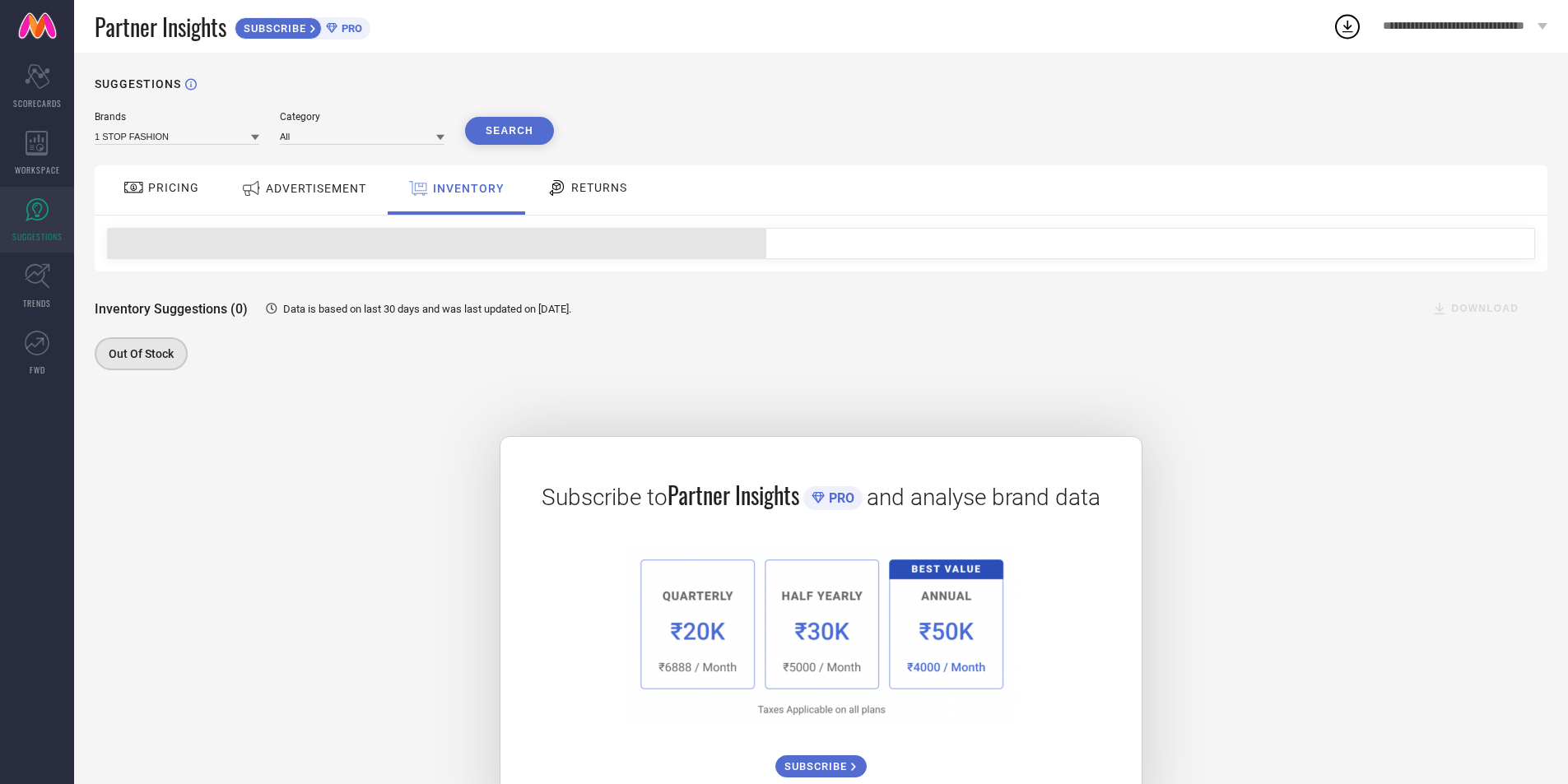
click at [613, 193] on span "RETURNS" at bounding box center [599, 187] width 56 height 13
click at [467, 193] on span "INVENTORY" at bounding box center [467, 188] width 70 height 13
click at [321, 193] on span "ADVERTISEMENT" at bounding box center [316, 188] width 100 height 13
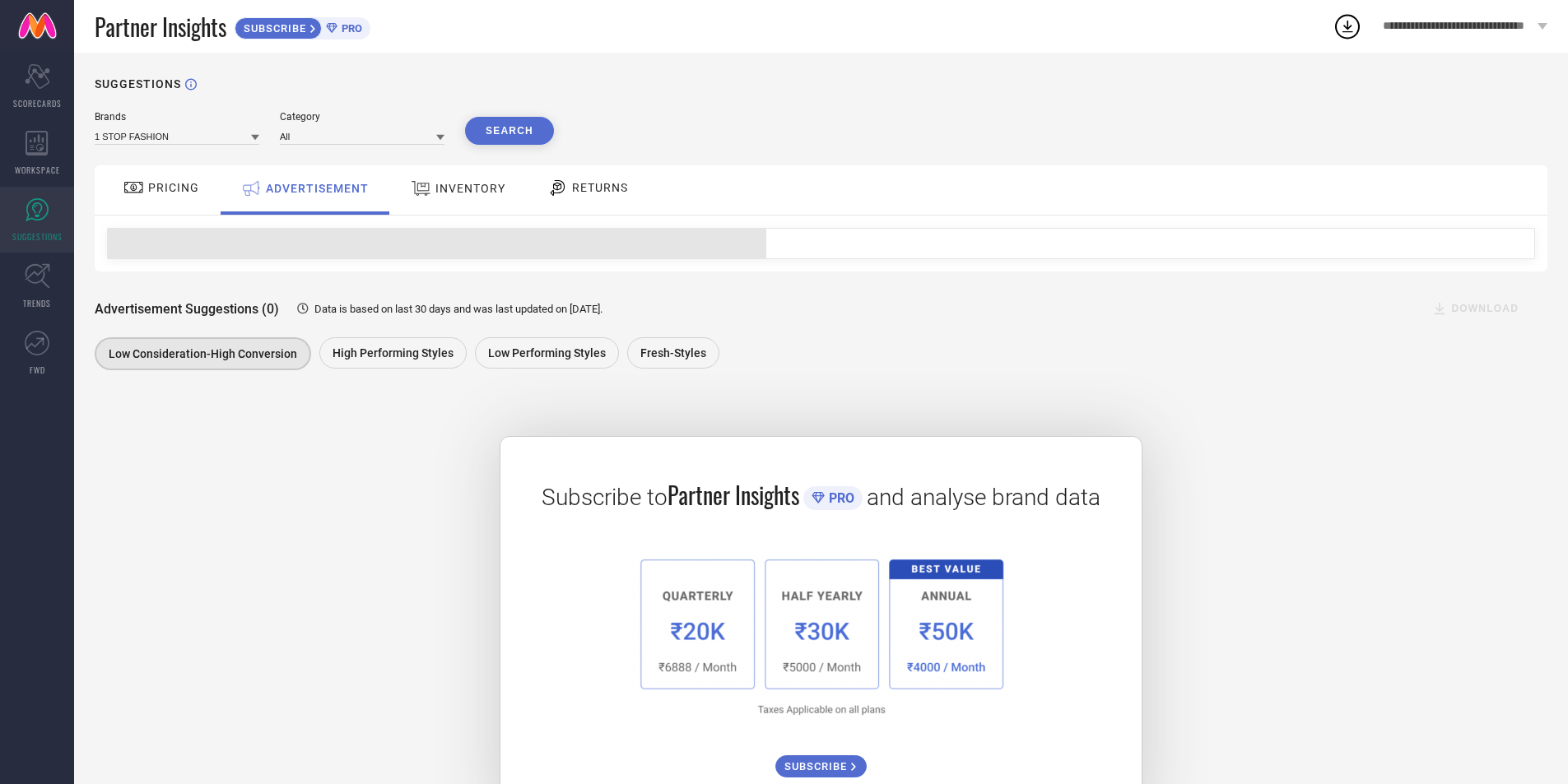
click at [160, 189] on span "PRICING" at bounding box center [174, 187] width 51 height 13
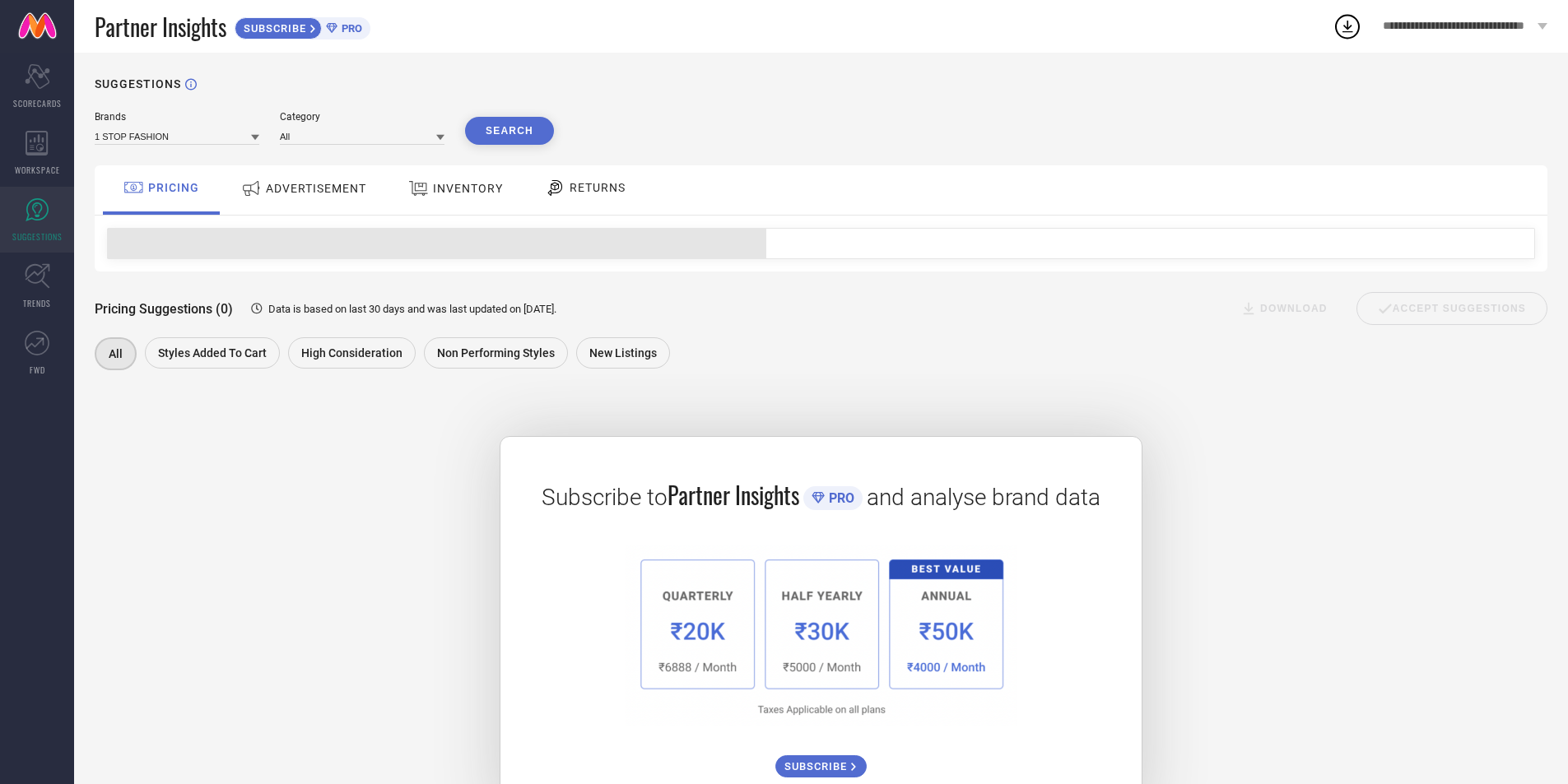
click at [320, 192] on span "ADVERTISEMENT" at bounding box center [316, 188] width 100 height 13
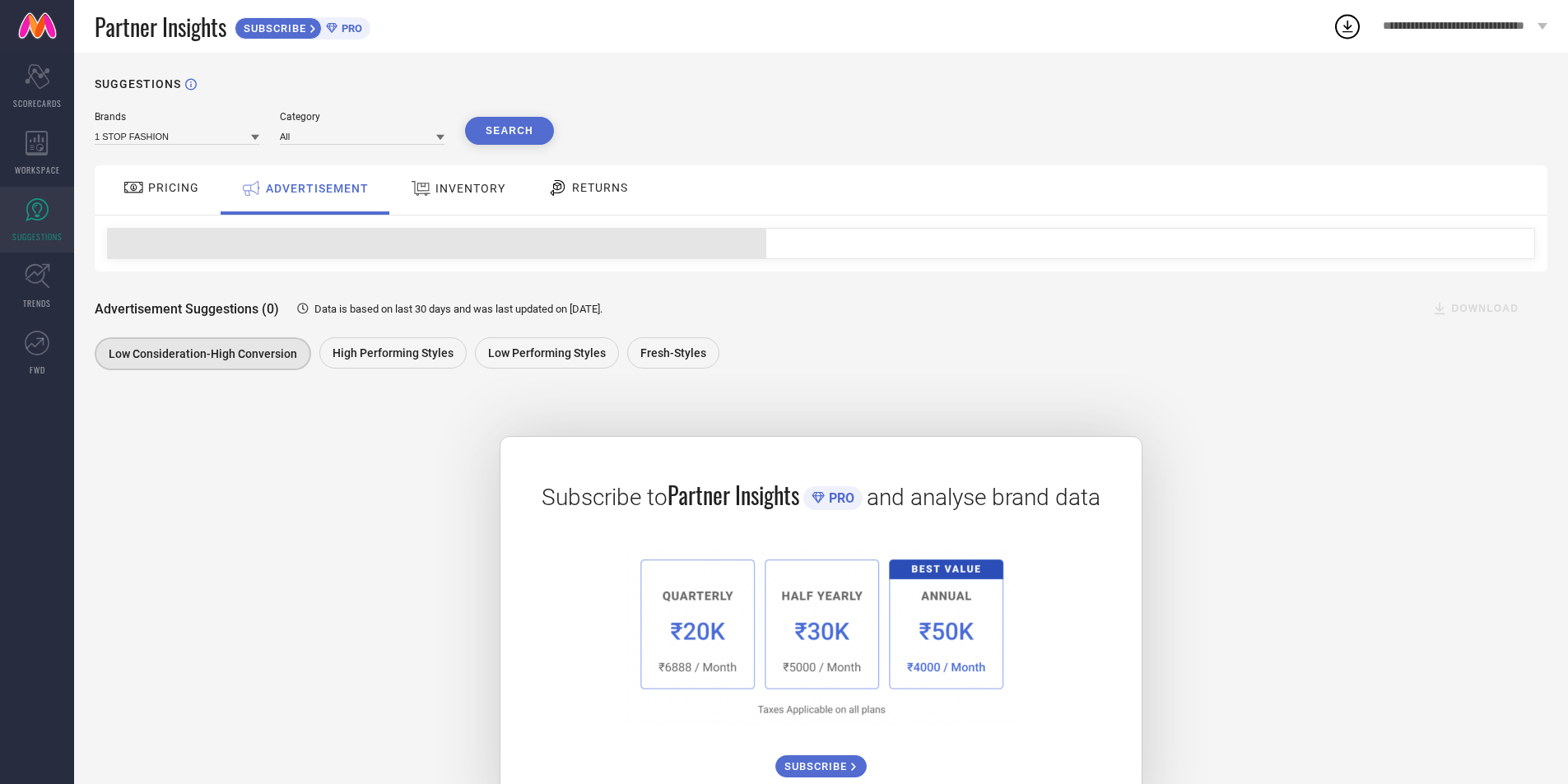
click at [481, 195] on span "INVENTORY" at bounding box center [470, 188] width 70 height 13
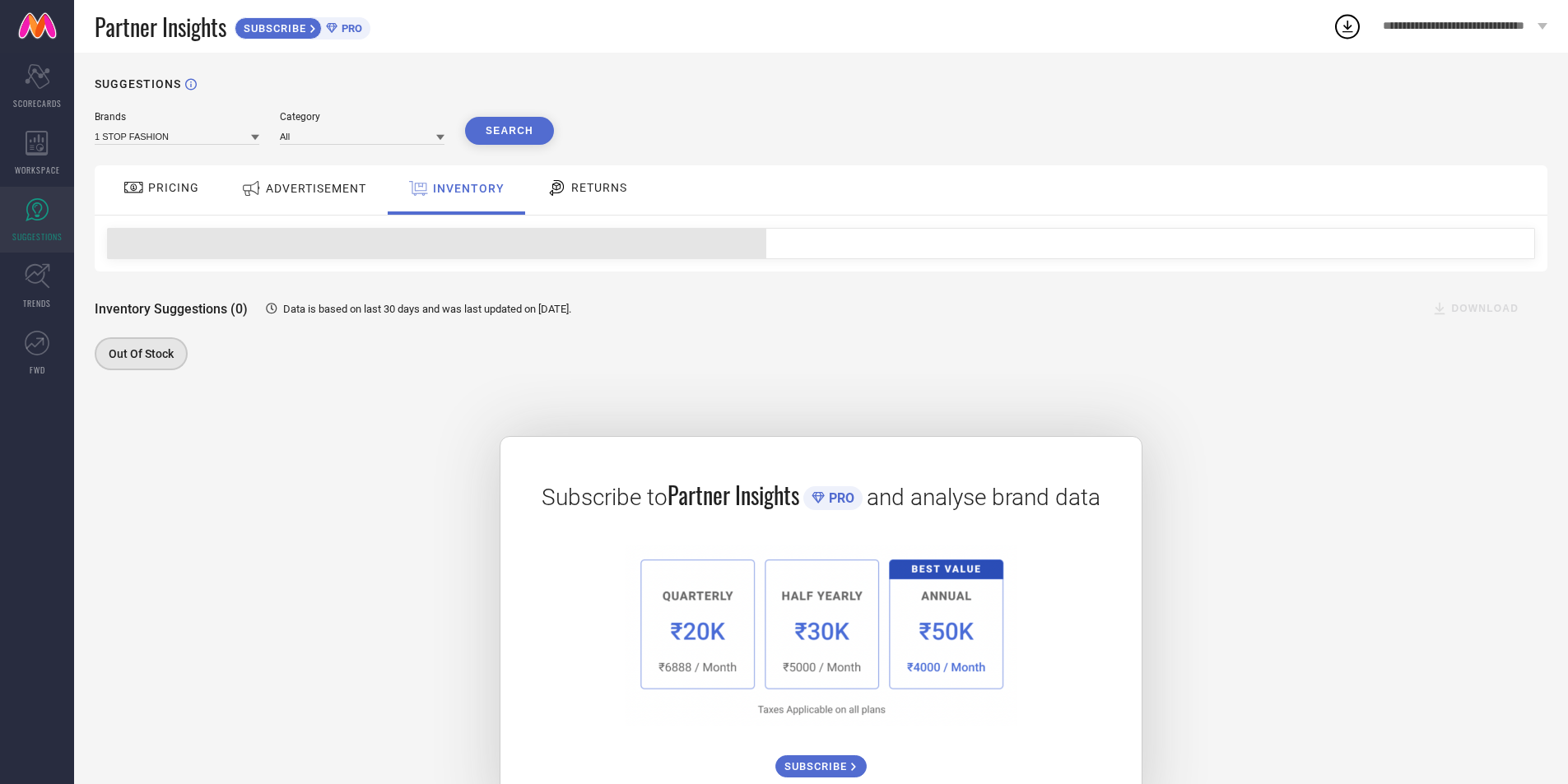
click at [564, 192] on icon at bounding box center [557, 187] width 21 height 20
click at [440, 191] on span "INVENTORY" at bounding box center [467, 188] width 70 height 13
click at [328, 183] on span "ADVERTISEMENT" at bounding box center [316, 188] width 100 height 13
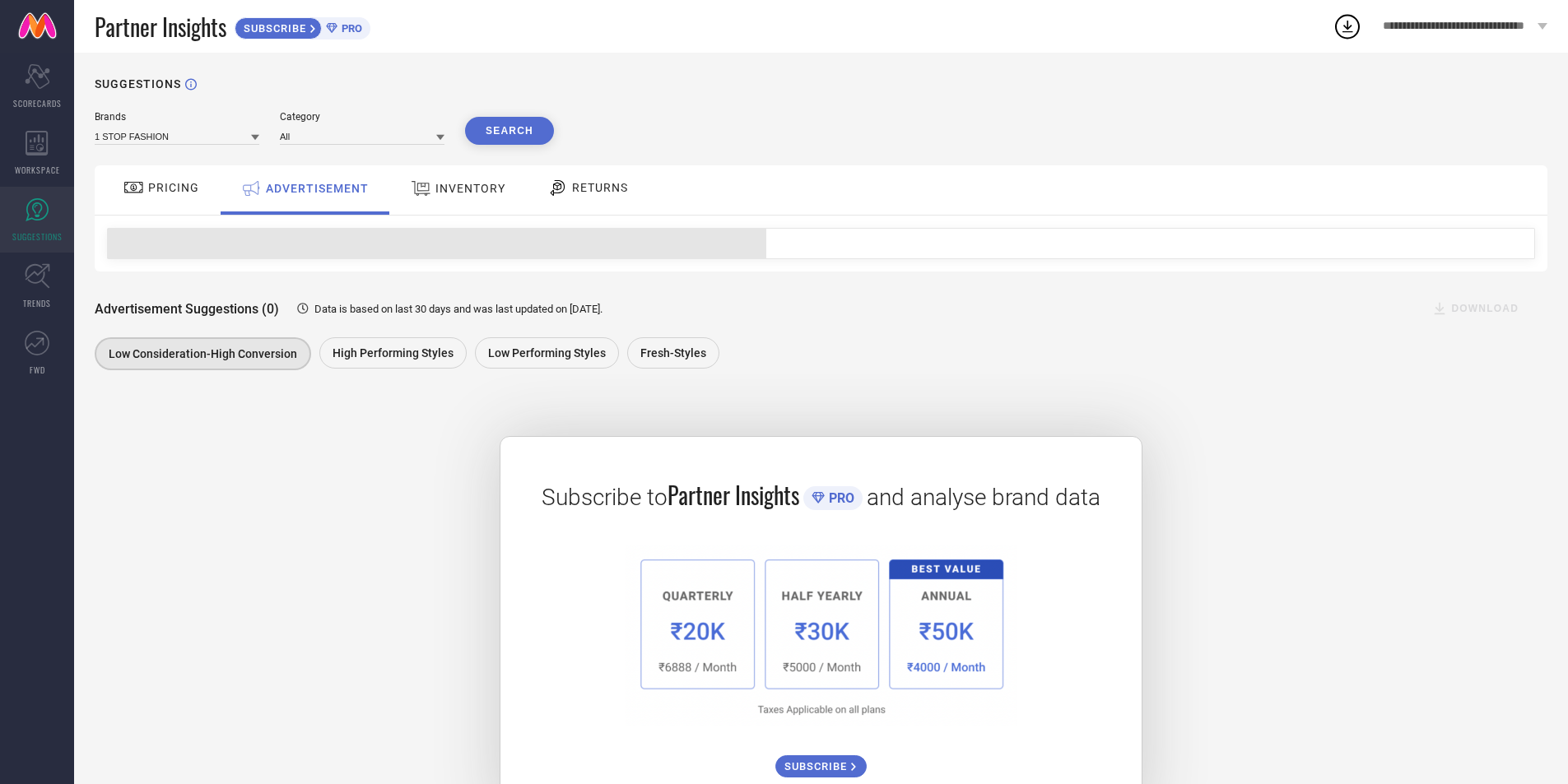
click at [190, 174] on div "PRICING" at bounding box center [161, 187] width 84 height 28
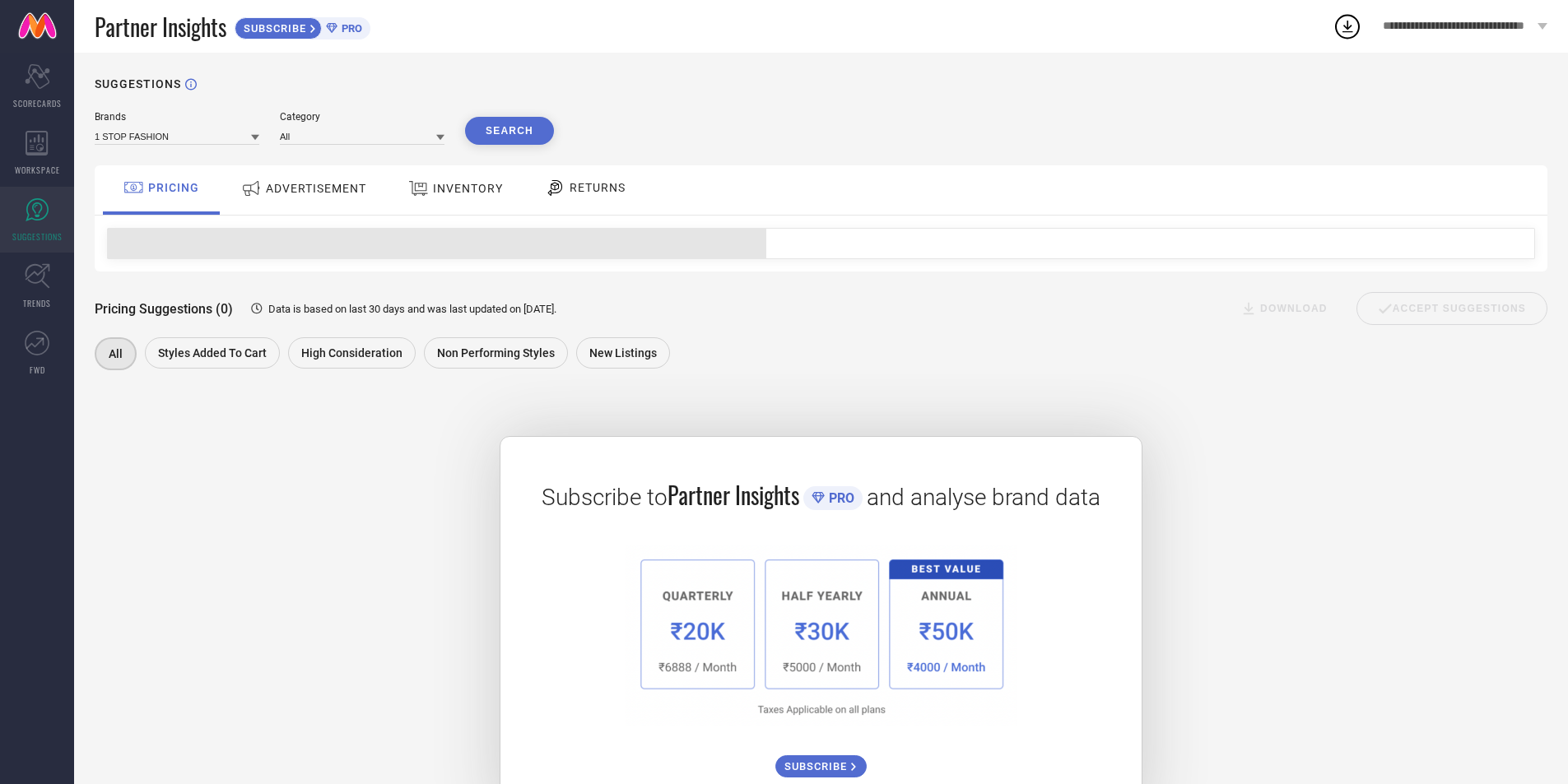
click at [323, 193] on span "ADVERTISEMENT" at bounding box center [316, 188] width 100 height 13
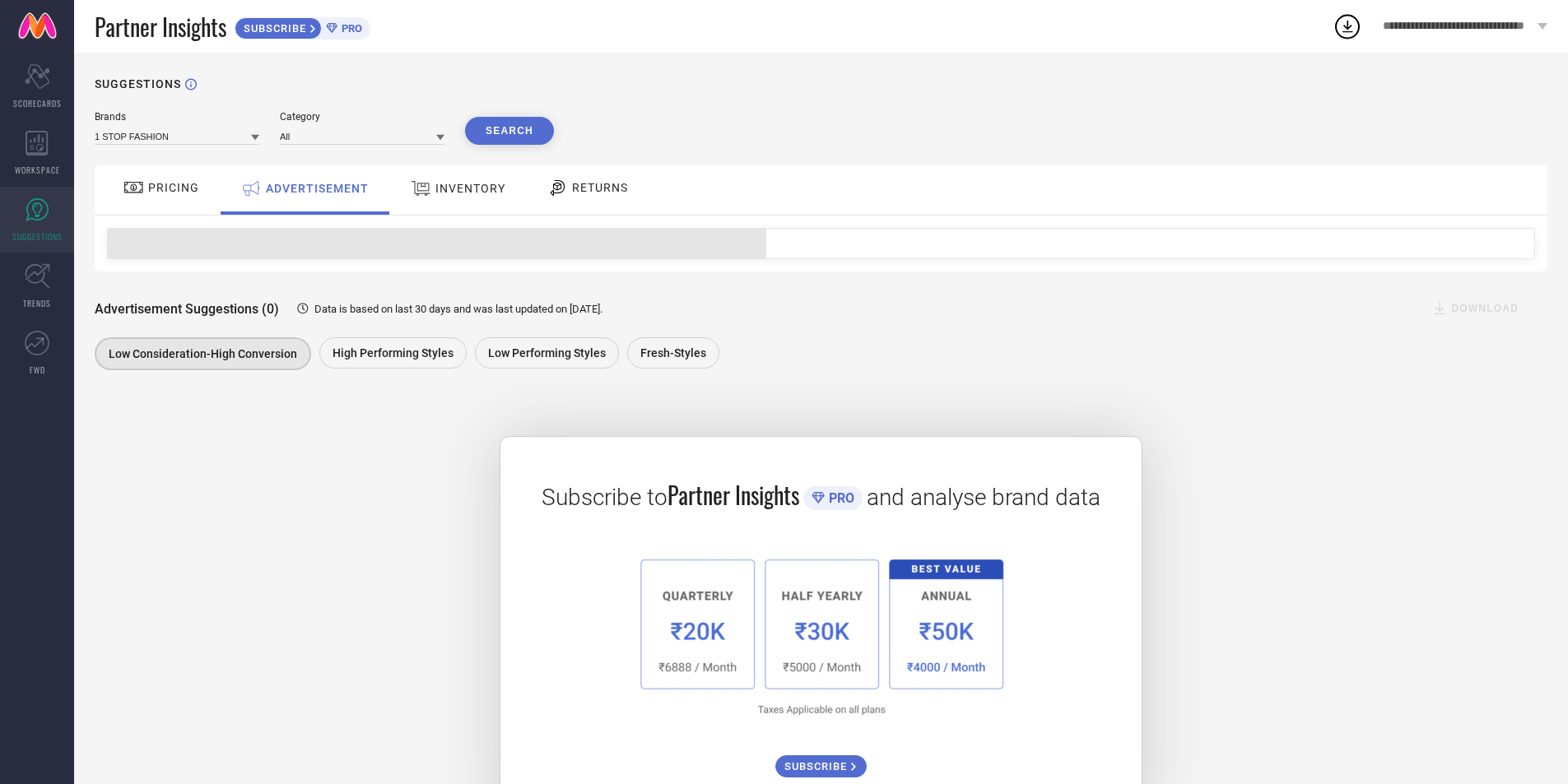
click at [450, 191] on span "INVENTORY" at bounding box center [470, 188] width 70 height 13
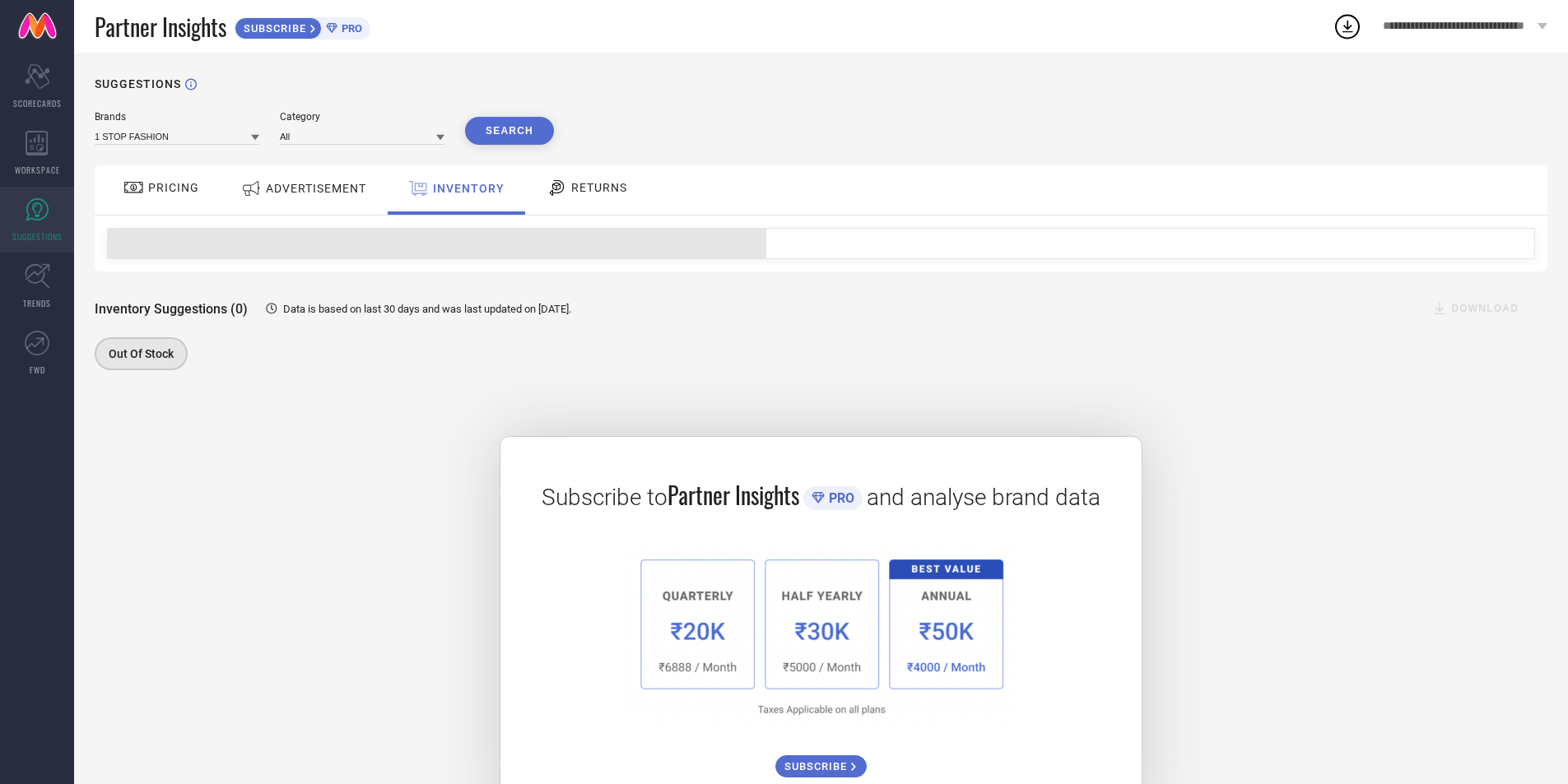
click at [606, 188] on span "RETURNS" at bounding box center [599, 187] width 56 height 13
click at [479, 188] on span "INVENTORY" at bounding box center [467, 188] width 70 height 13
click at [322, 186] on span "ADVERTISEMENT" at bounding box center [316, 188] width 100 height 13
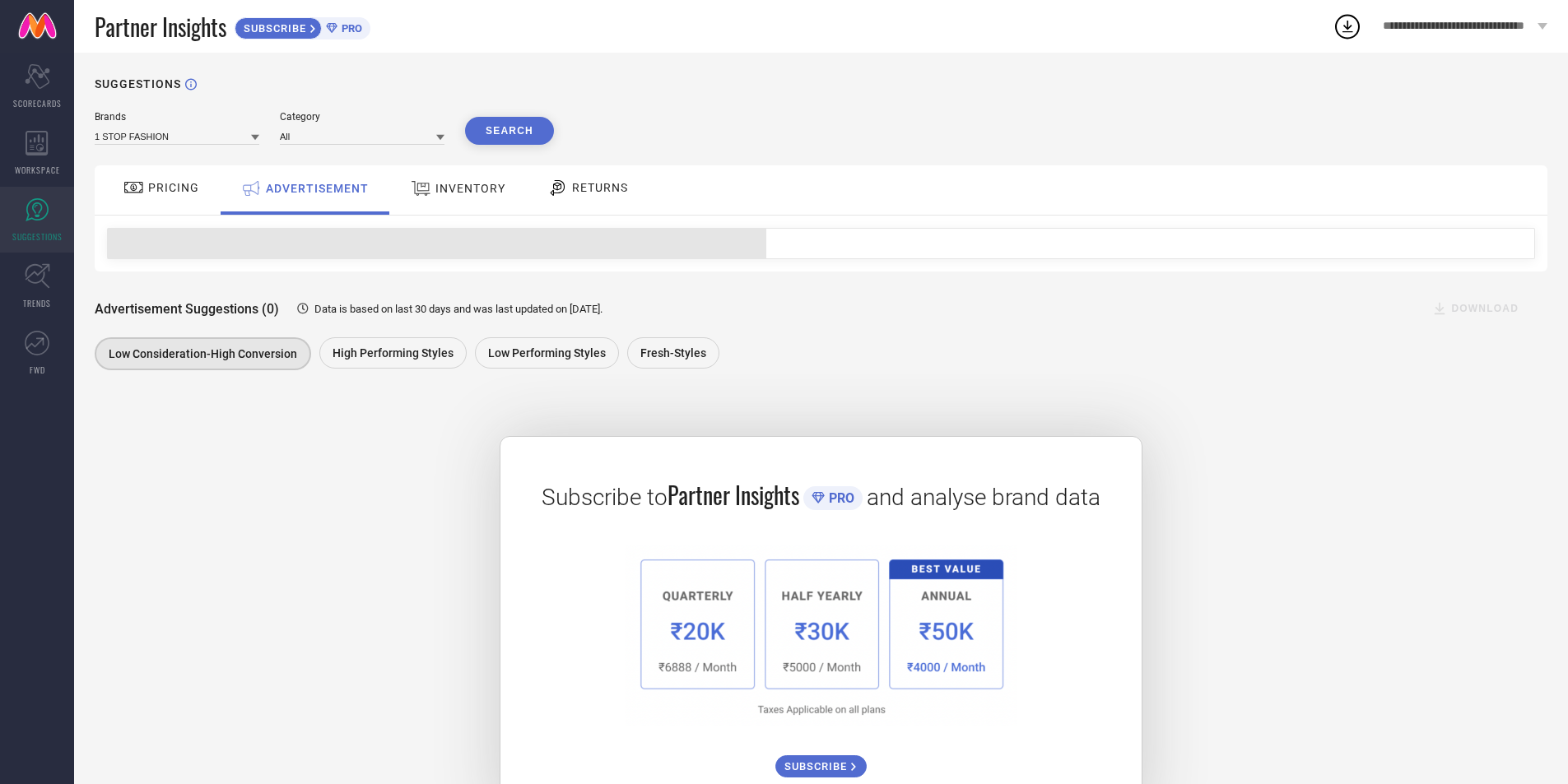
click at [183, 196] on div "PRICING" at bounding box center [161, 187] width 84 height 28
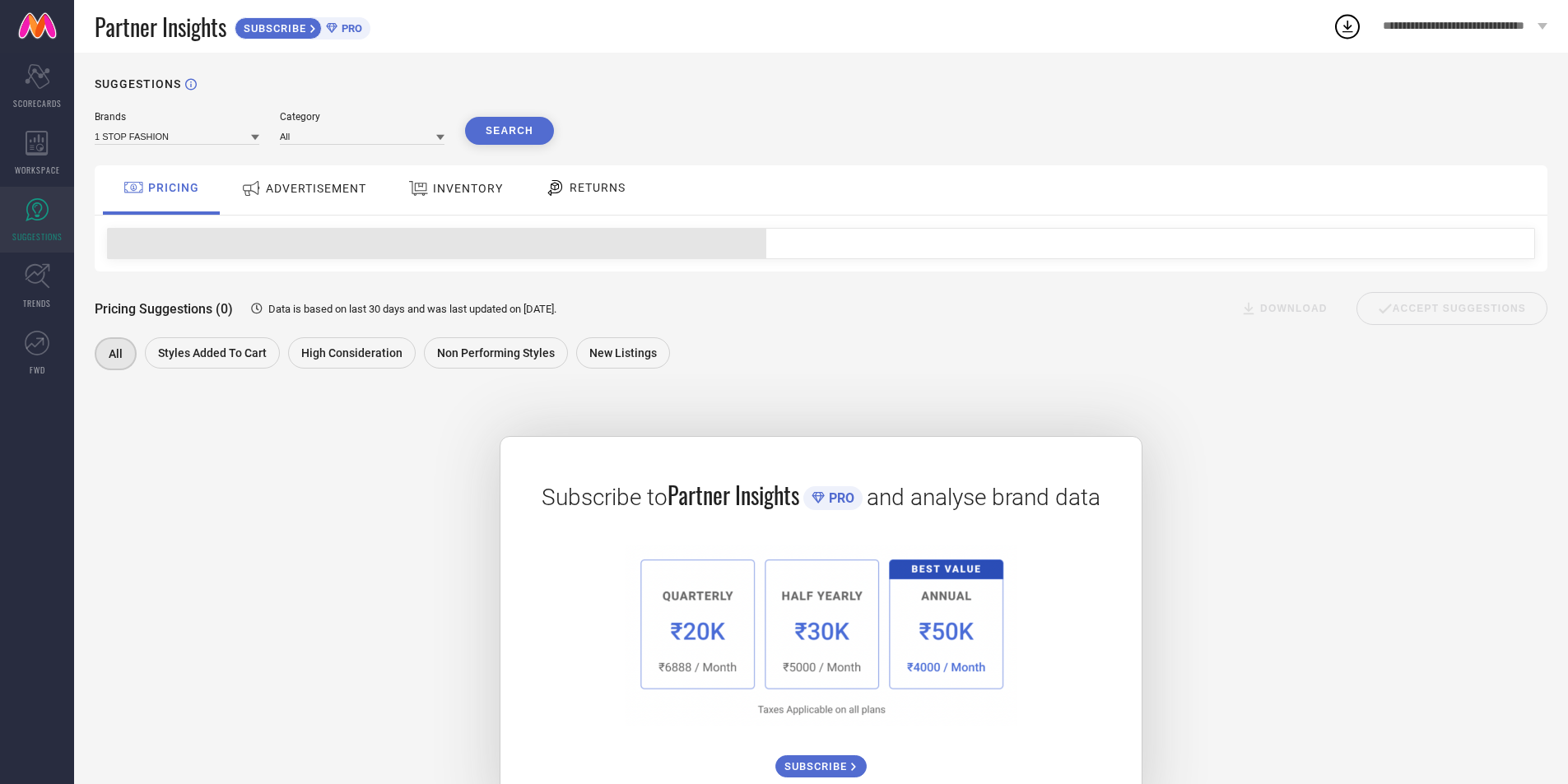
click at [278, 195] on span "ADVERTISEMENT" at bounding box center [316, 188] width 100 height 13
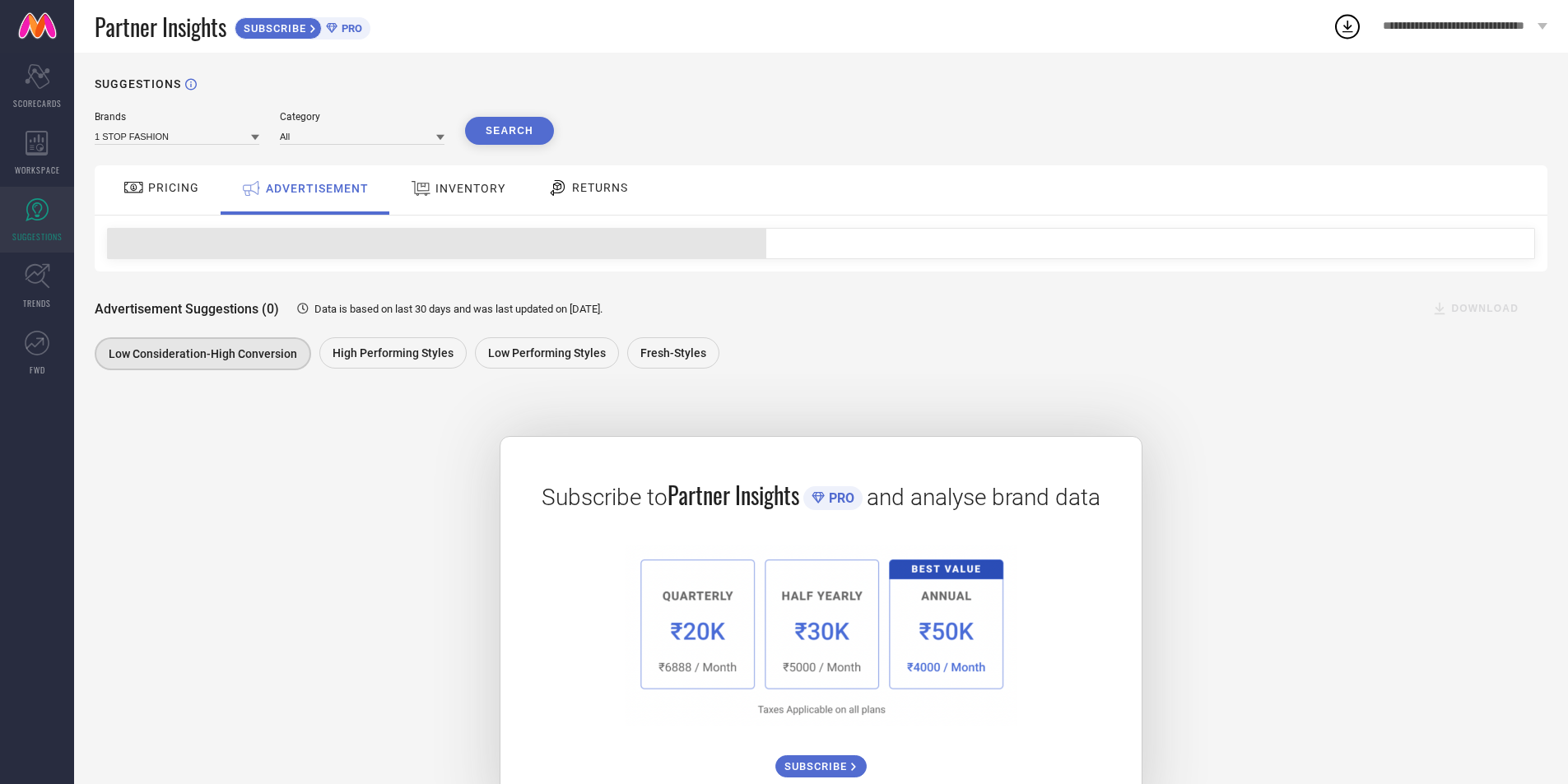
click at [398, 196] on div "INVENTORY" at bounding box center [458, 190] width 136 height 49
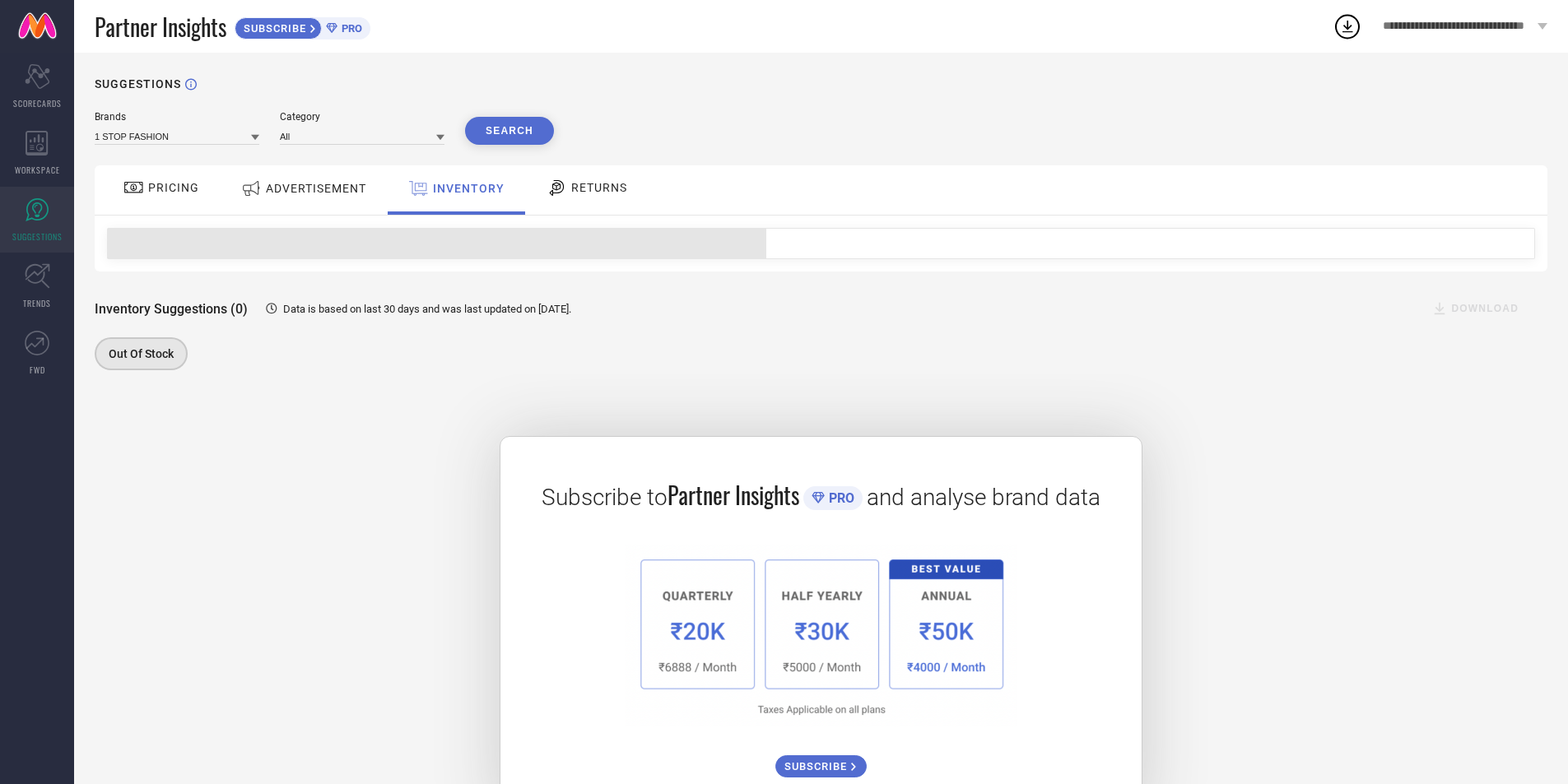
click at [587, 187] on span "RETURNS" at bounding box center [599, 187] width 56 height 13
click at [278, 192] on span "ADVERTISEMENT" at bounding box center [316, 188] width 100 height 13
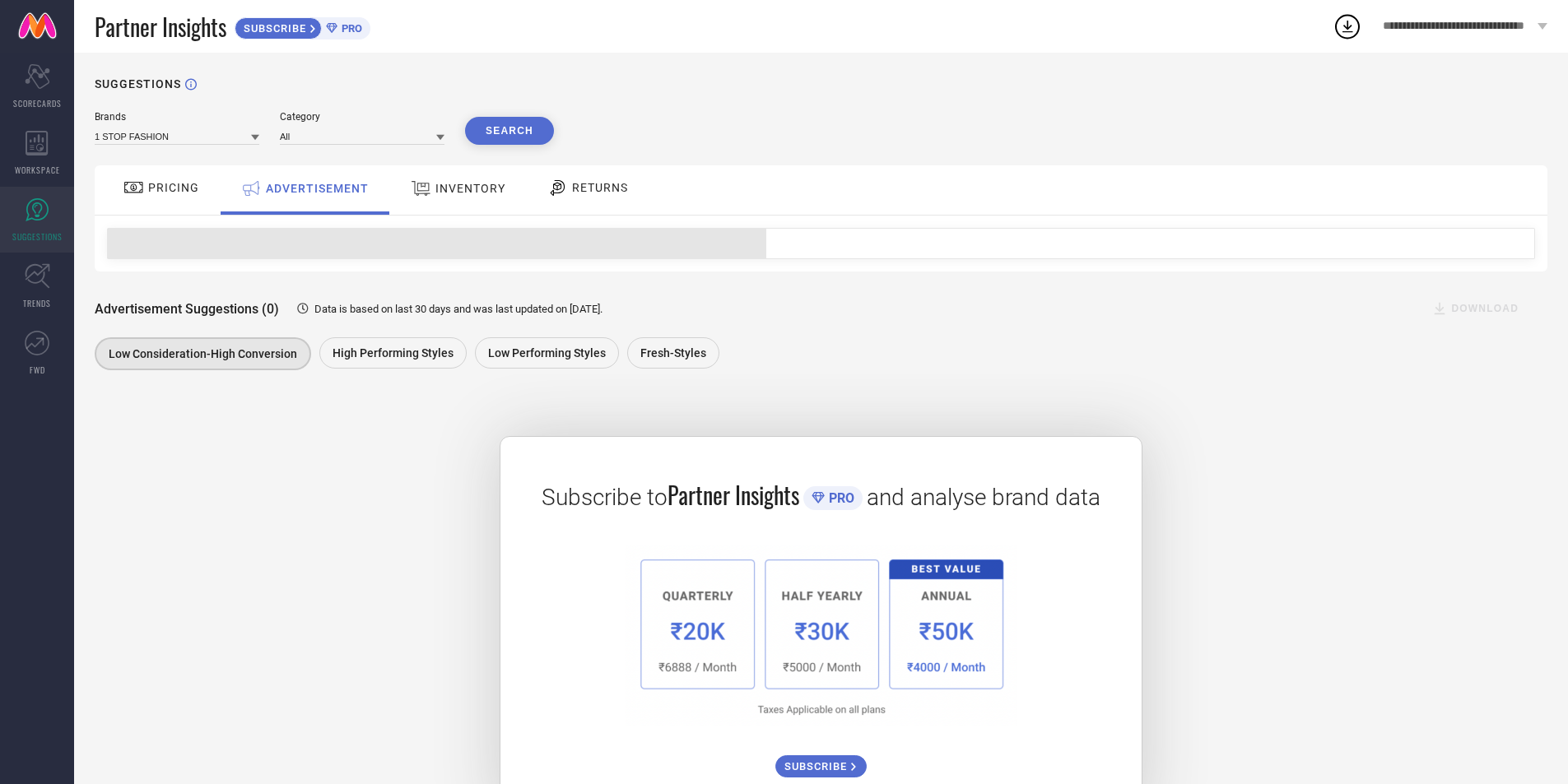
click at [164, 192] on span "PRICING" at bounding box center [174, 187] width 51 height 13
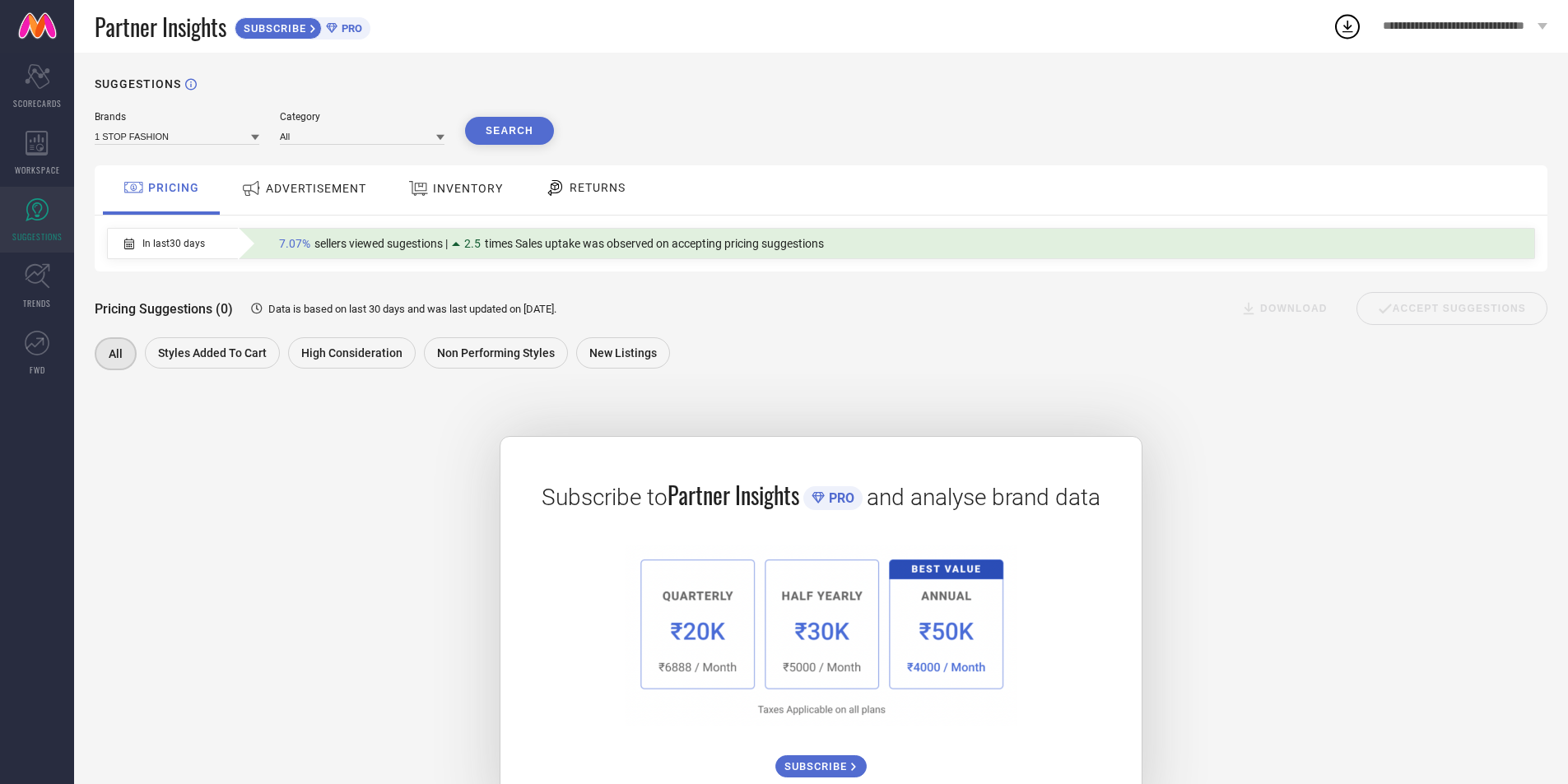
click at [822, 375] on div "All Styles Added To Cart High Consideration Non Performing Styles New Listings" at bounding box center [813, 356] width 1437 height 37
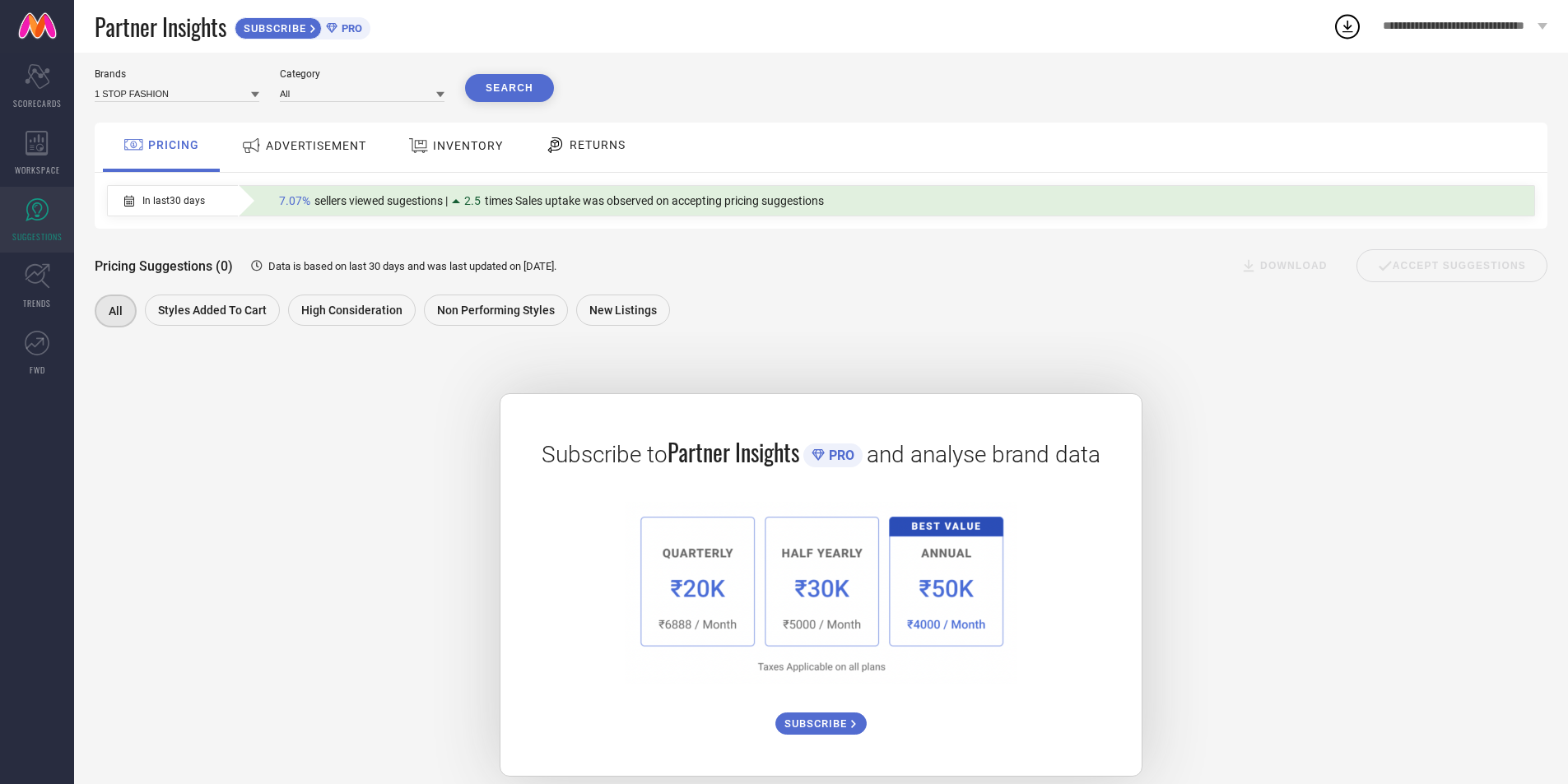
scroll to position [64, 0]
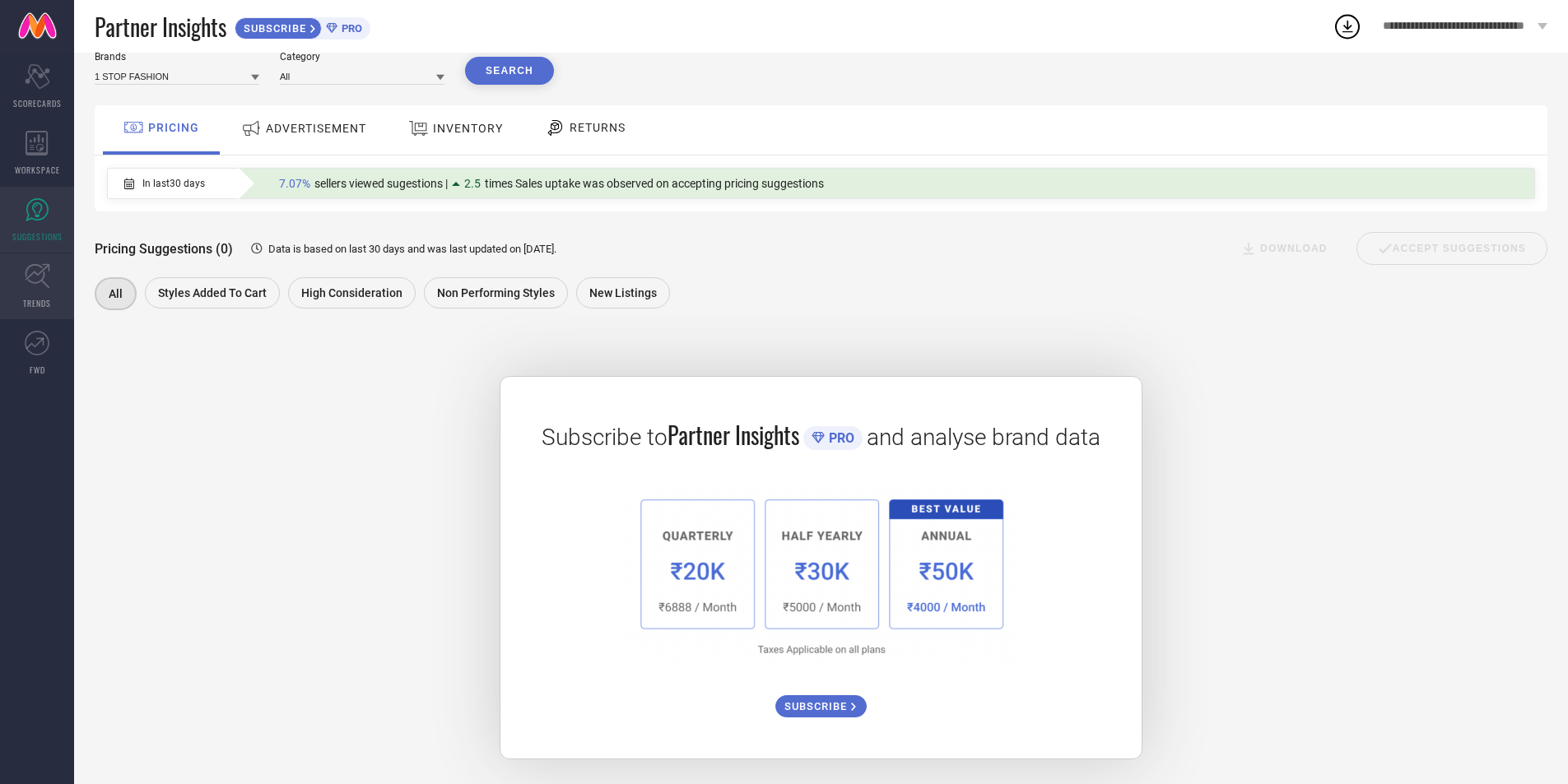
click at [48, 288] on icon at bounding box center [37, 276] width 25 height 25
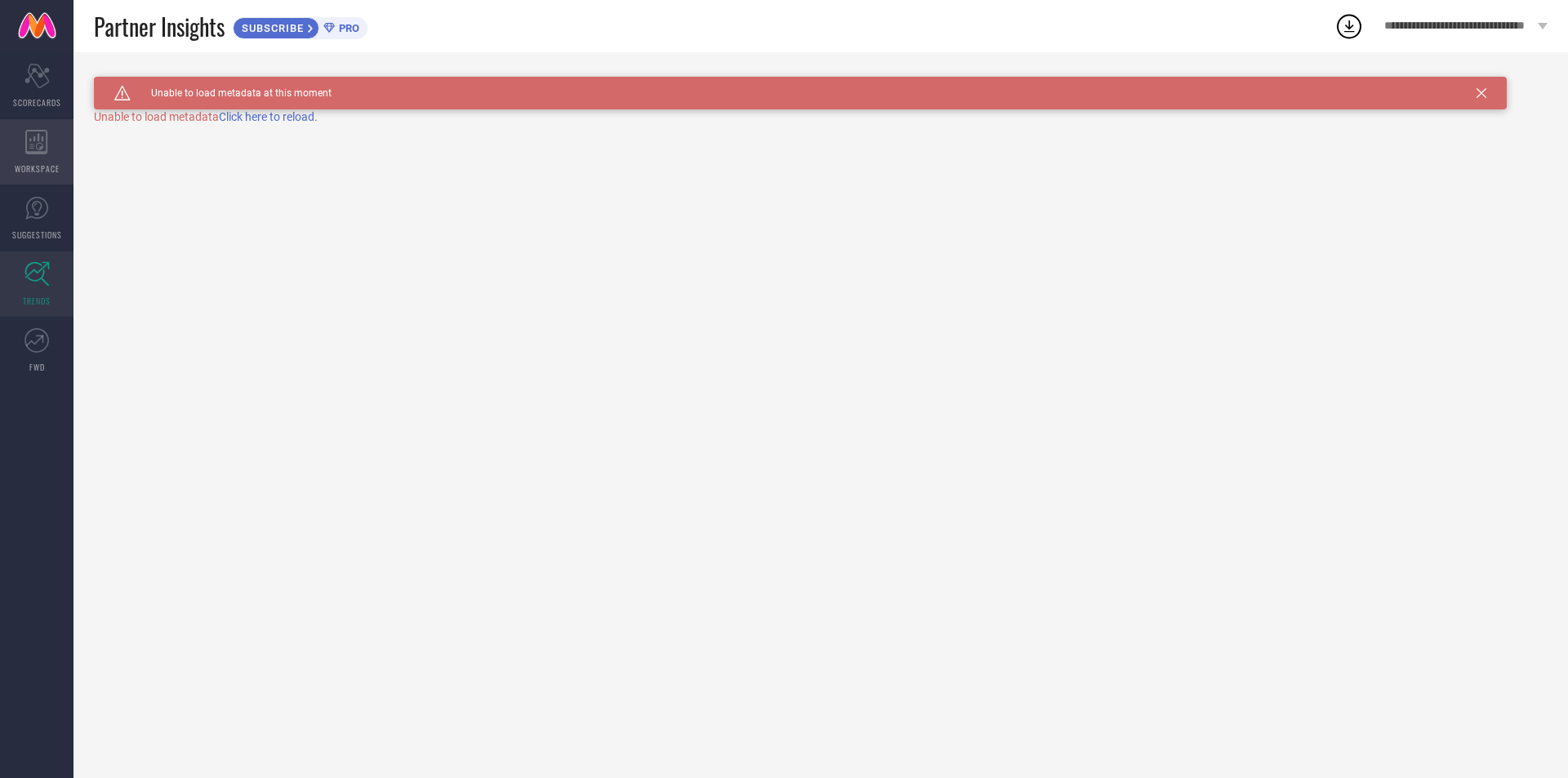
click at [38, 171] on span "WORKSPACE" at bounding box center [37, 169] width 45 height 12
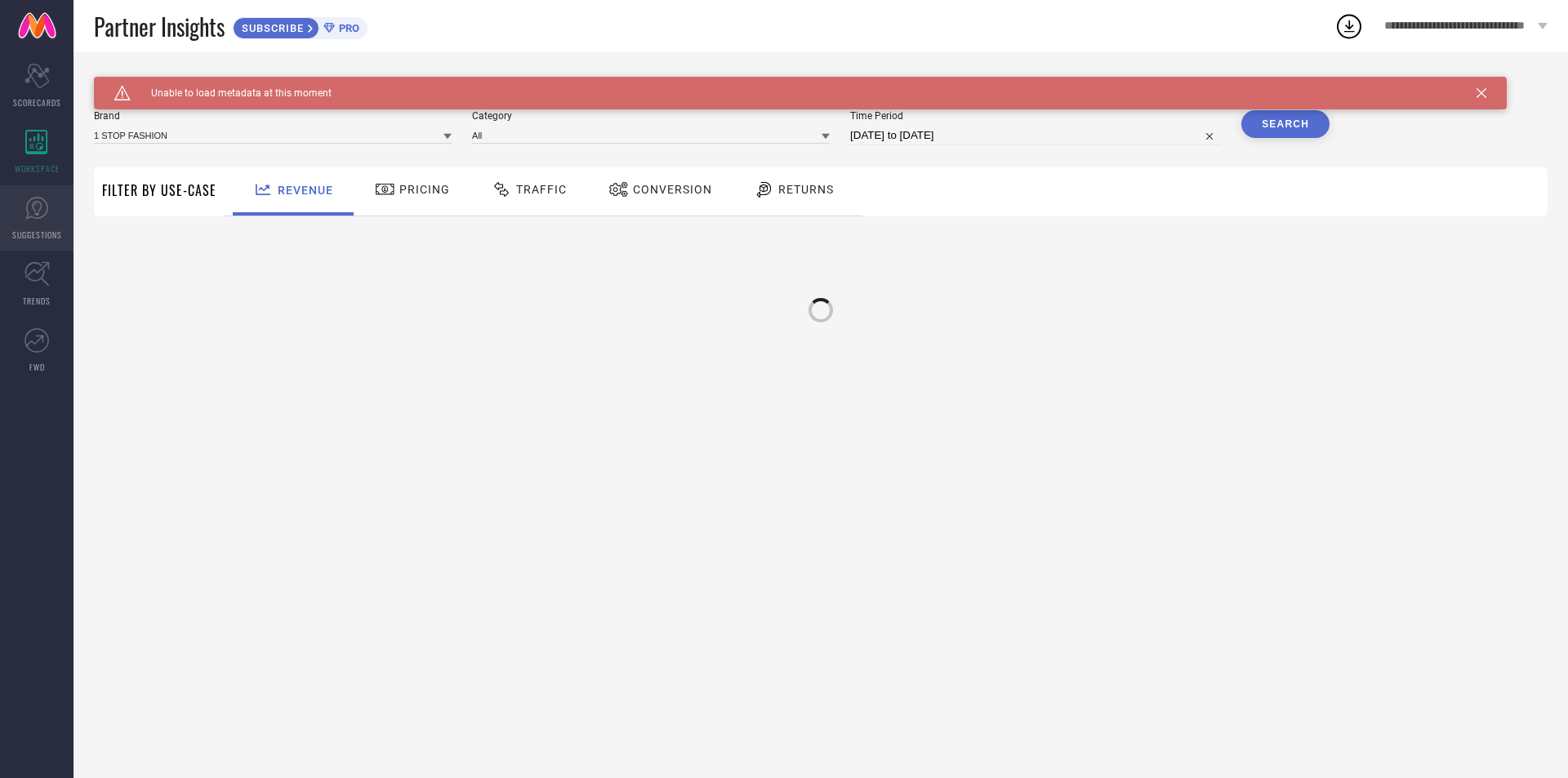
type input "1 STOP FASHION"
type input "All"
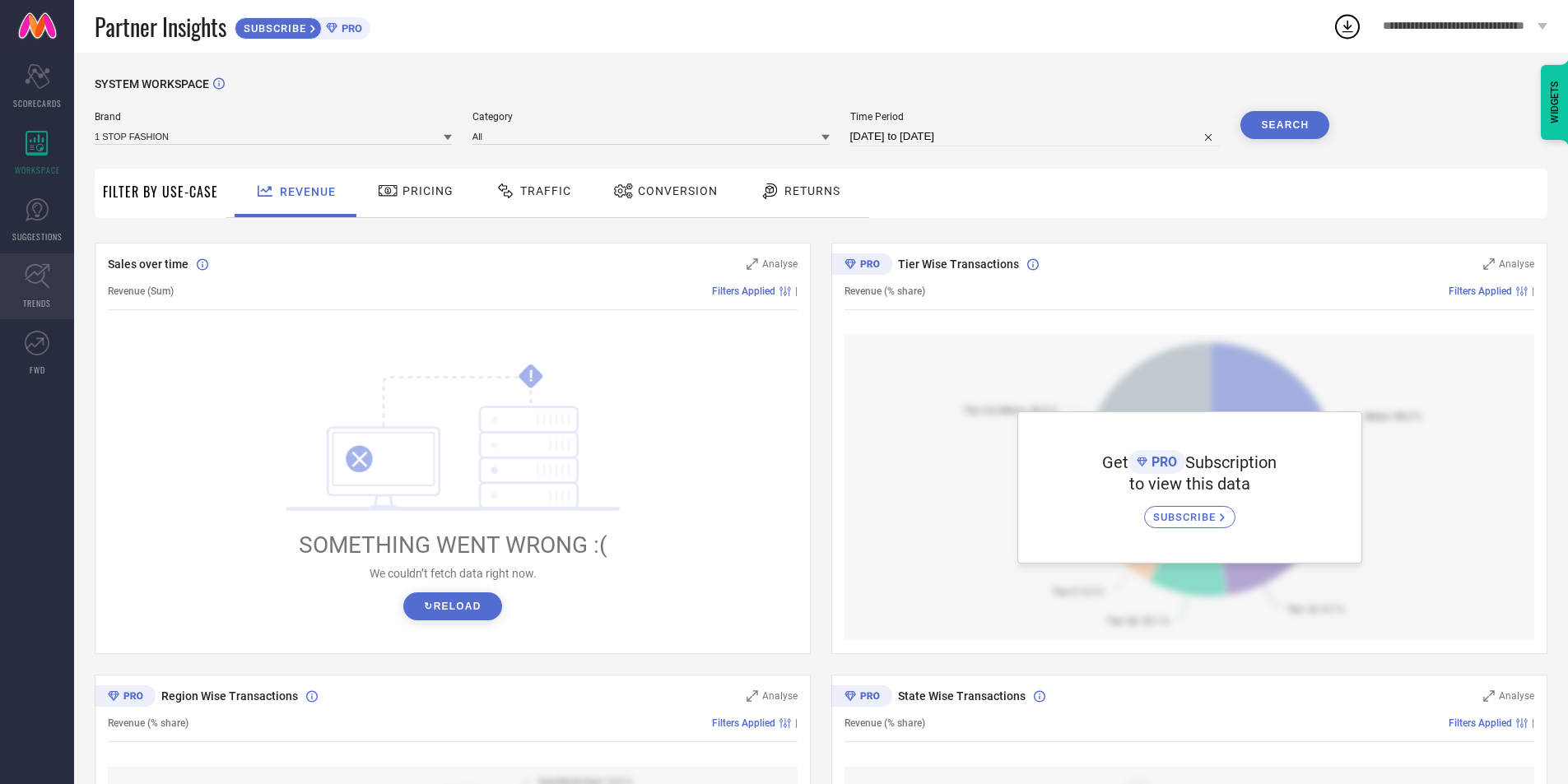
click at [43, 300] on span "TRENDS" at bounding box center [37, 303] width 28 height 12
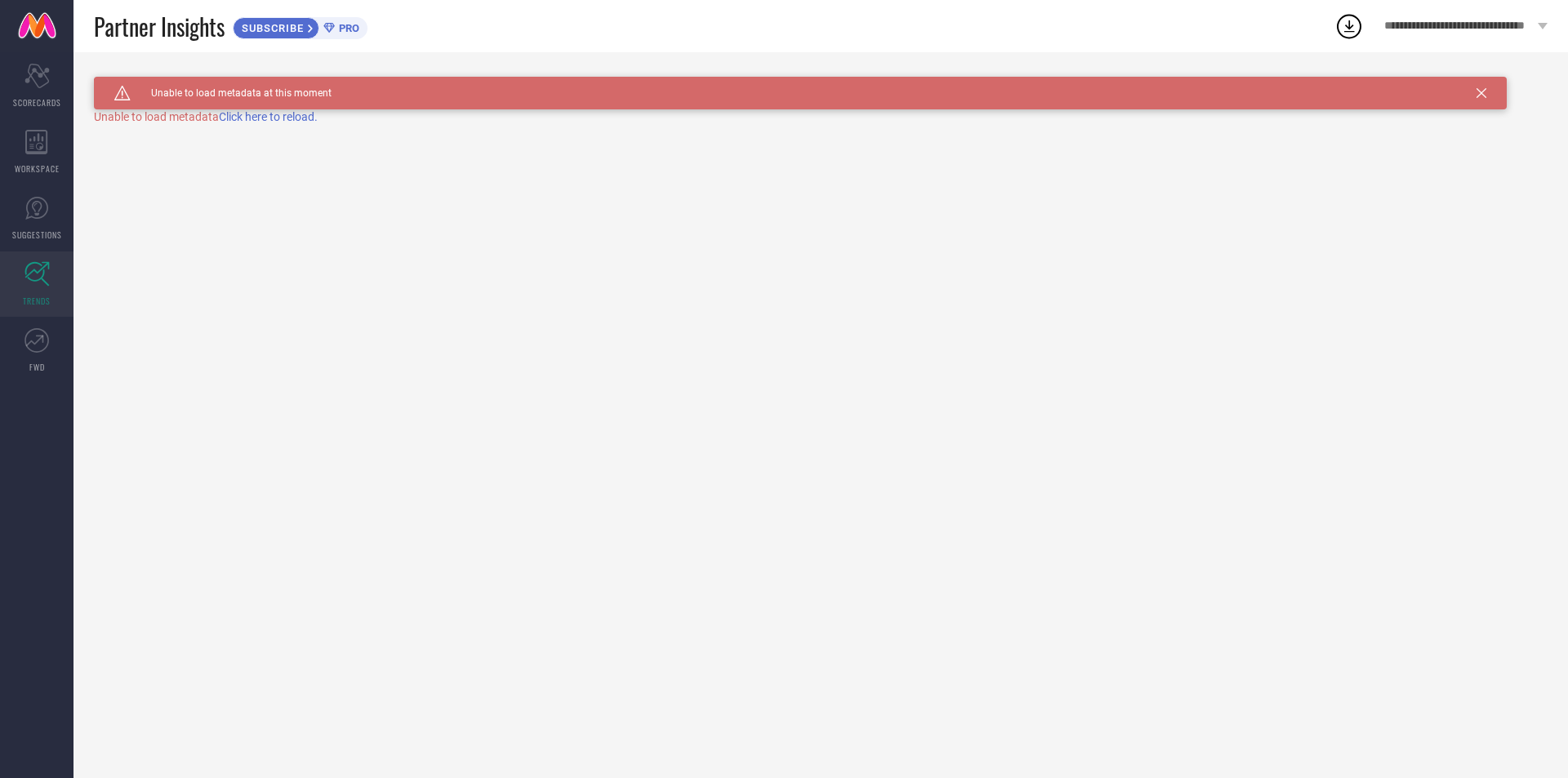
click at [277, 113] on span "Click here to reload." at bounding box center [267, 117] width 99 height 13
click at [26, 172] on span "WORKSPACE" at bounding box center [37, 169] width 45 height 12
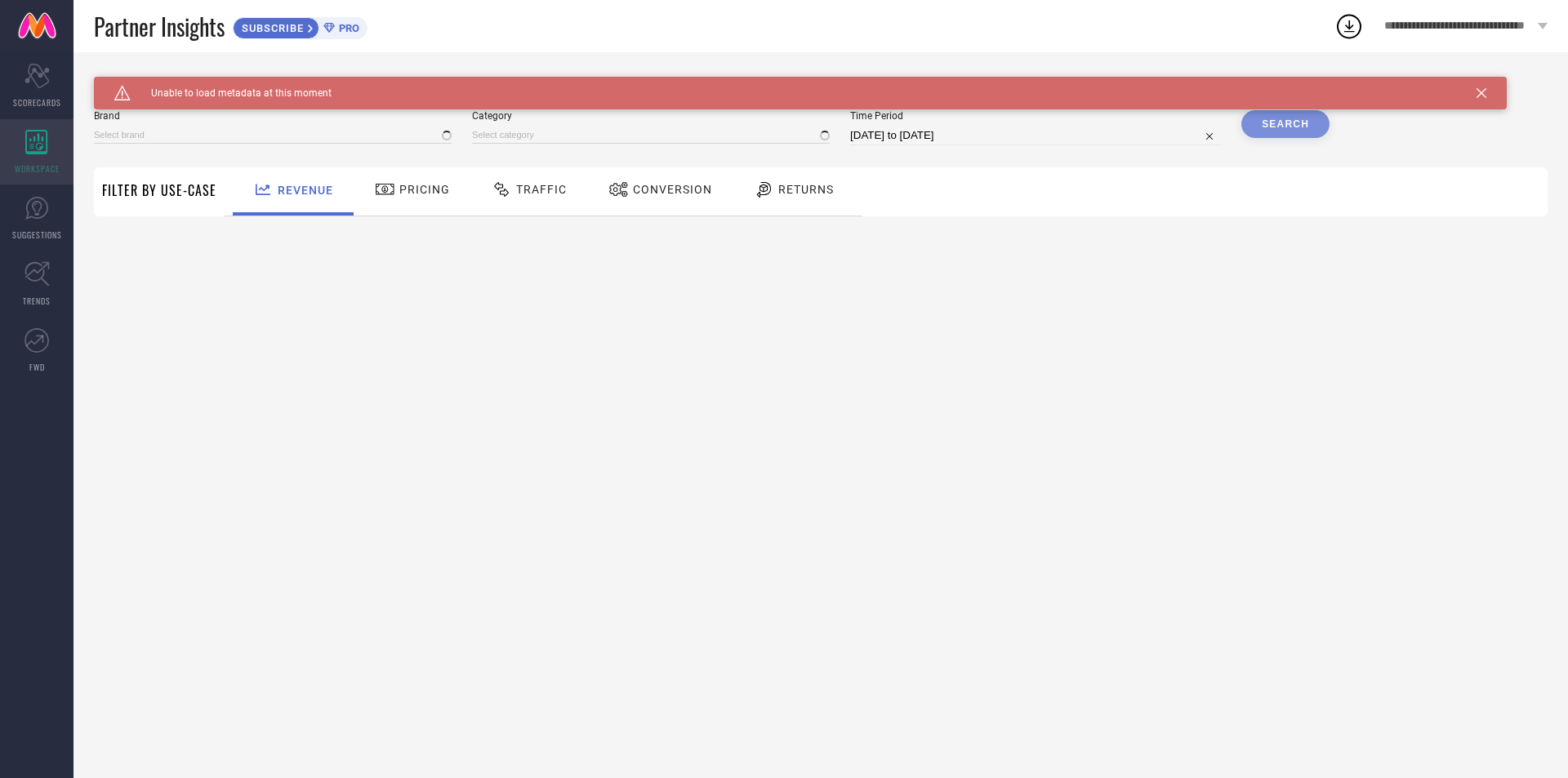
type input "1 STOP FASHION"
type input "All"
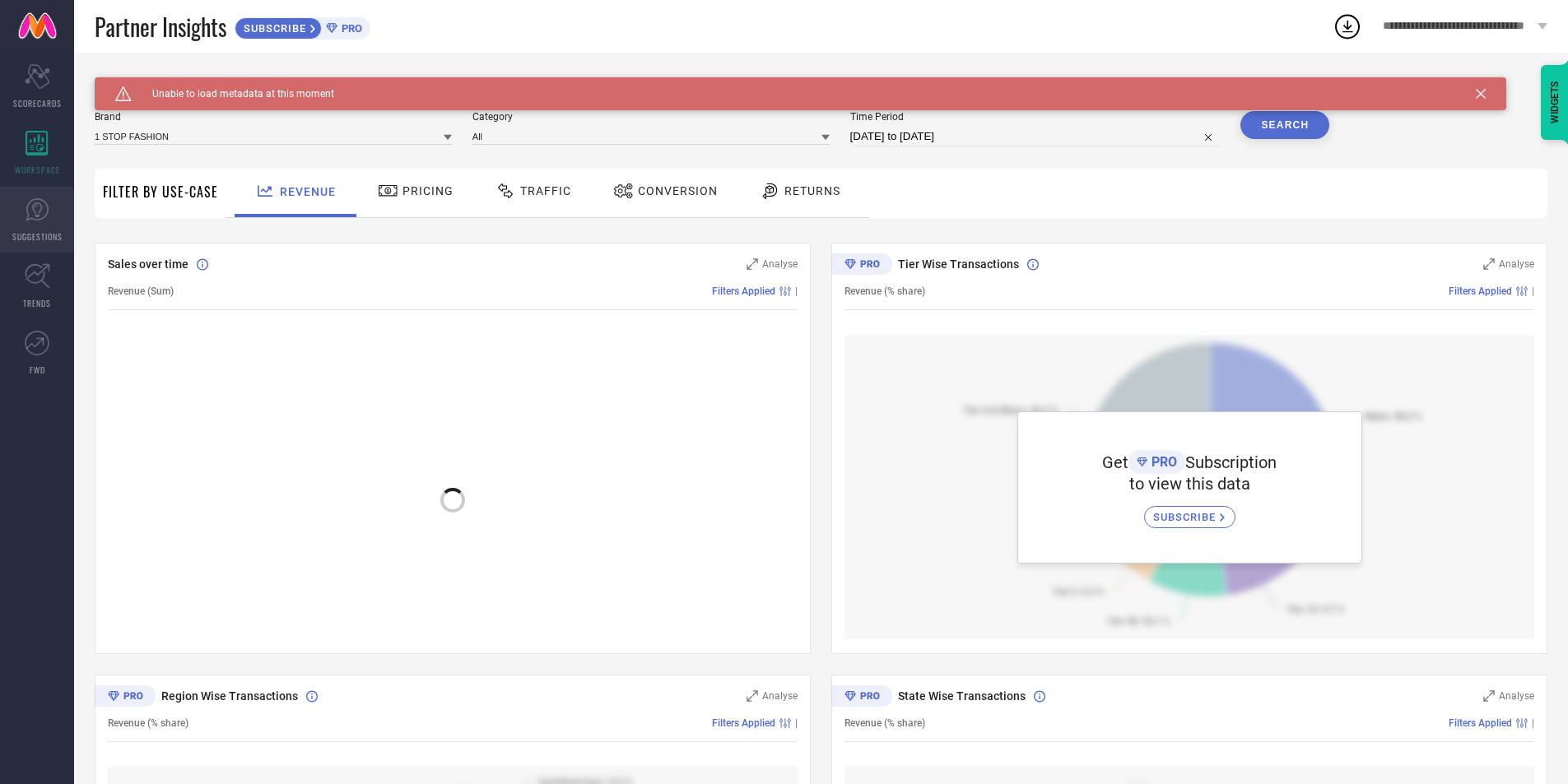
click at [32, 214] on icon at bounding box center [37, 210] width 25 height 25
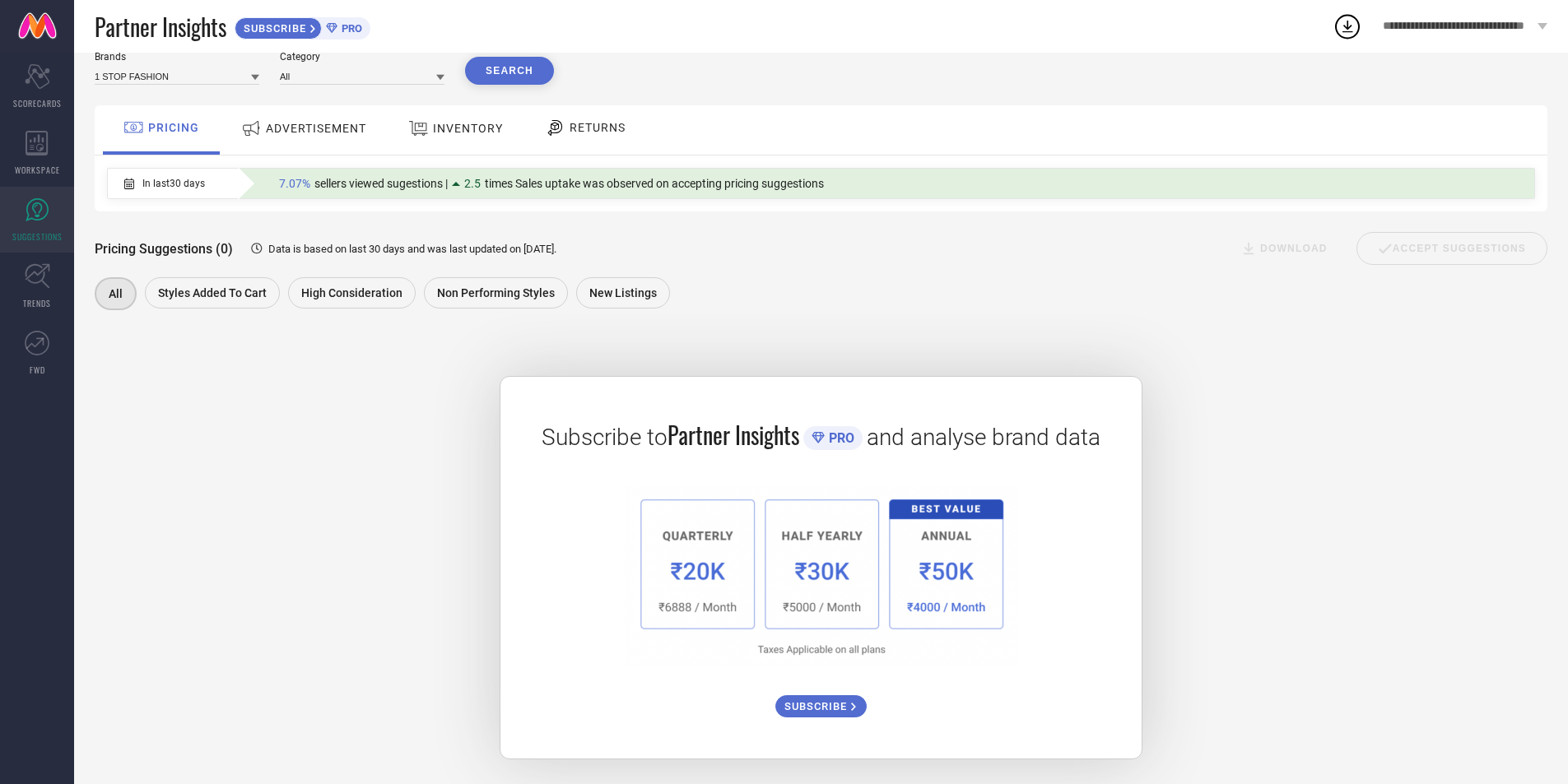
scroll to position [64, 0]
click at [321, 130] on span "ADVERTISEMENT" at bounding box center [316, 128] width 100 height 13
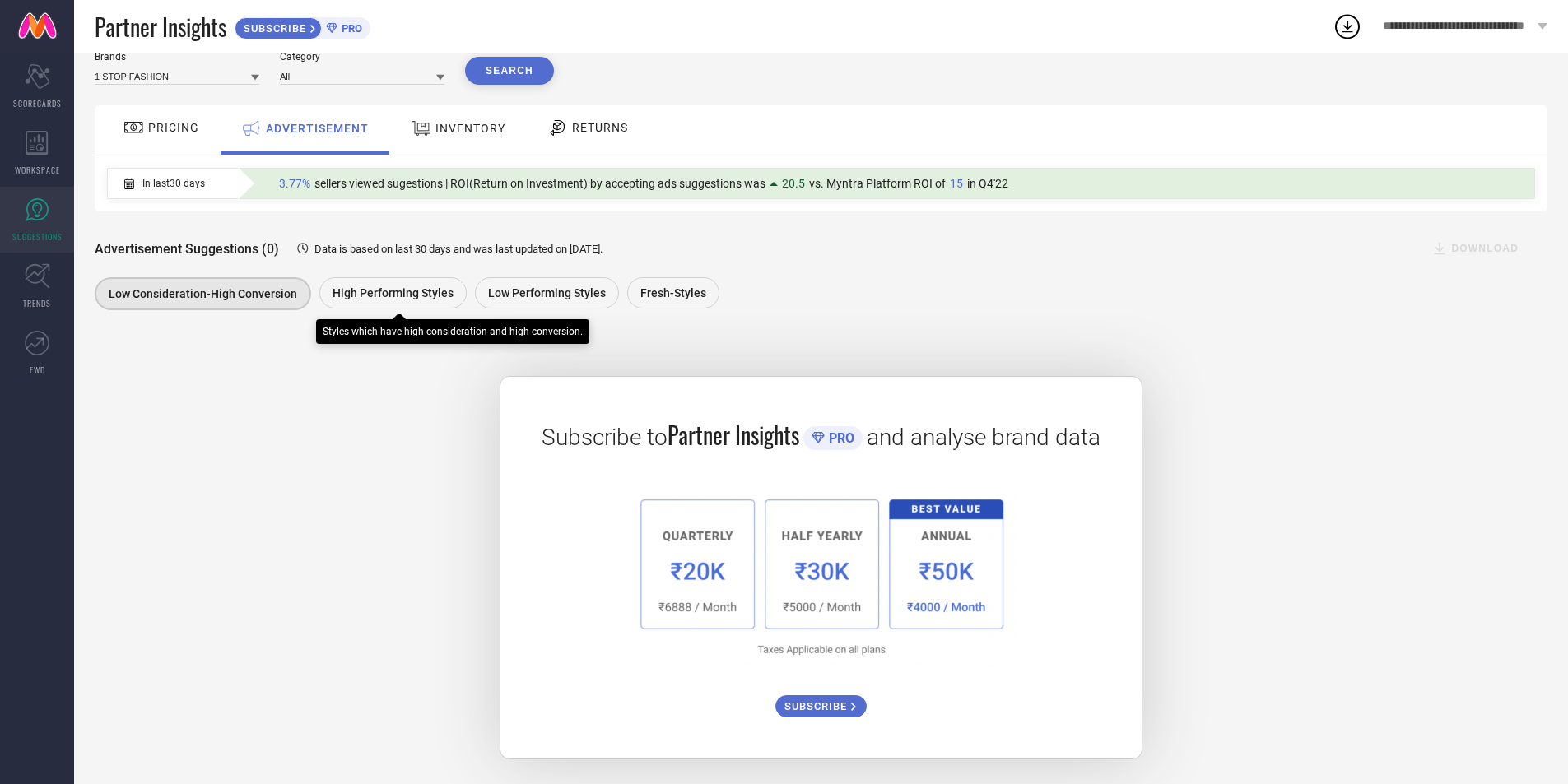
click at [360, 293] on span "High Performing Styles" at bounding box center [393, 293] width 121 height 13
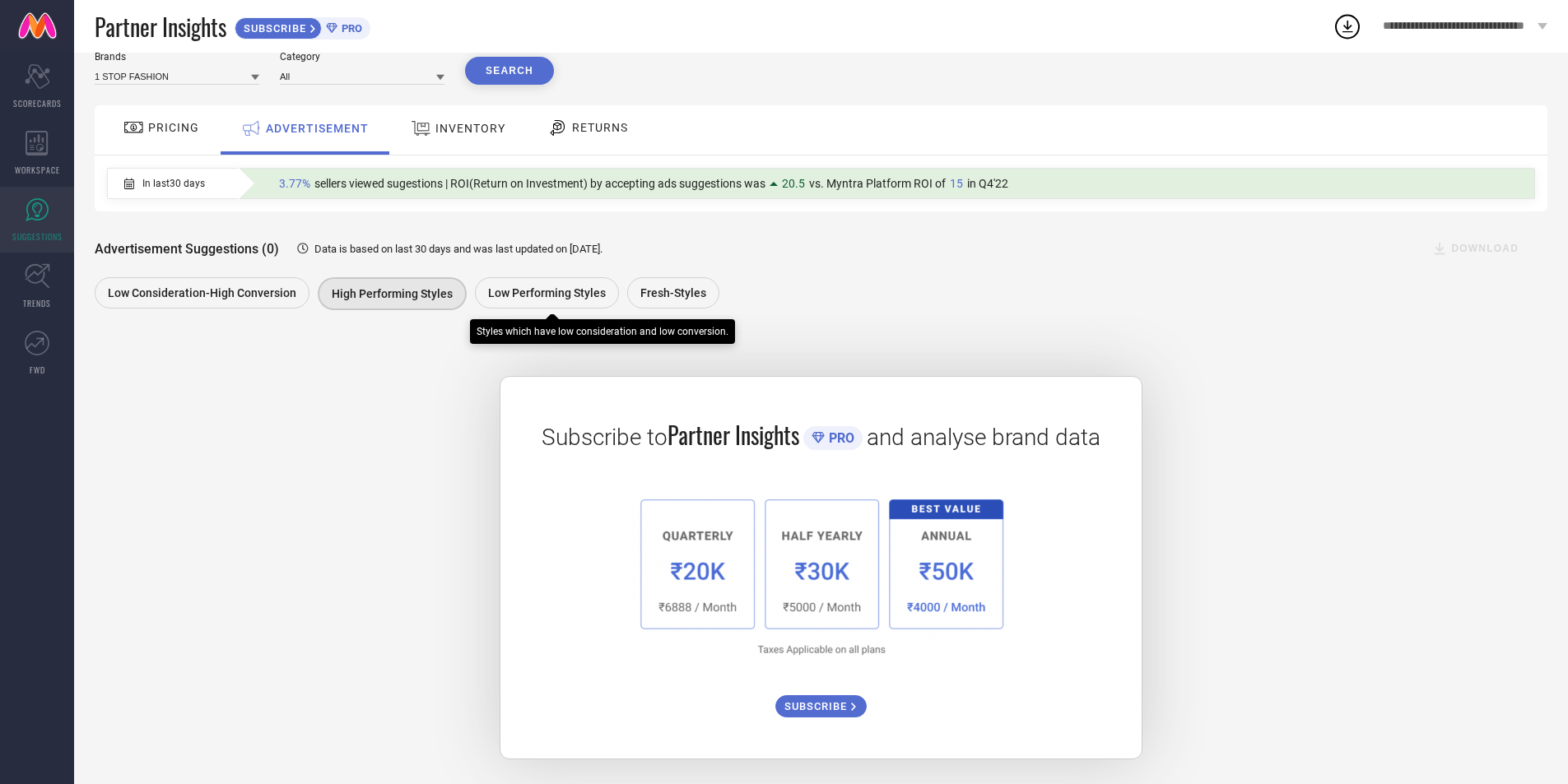
click at [574, 296] on span "Low Performing Styles" at bounding box center [547, 293] width 117 height 13
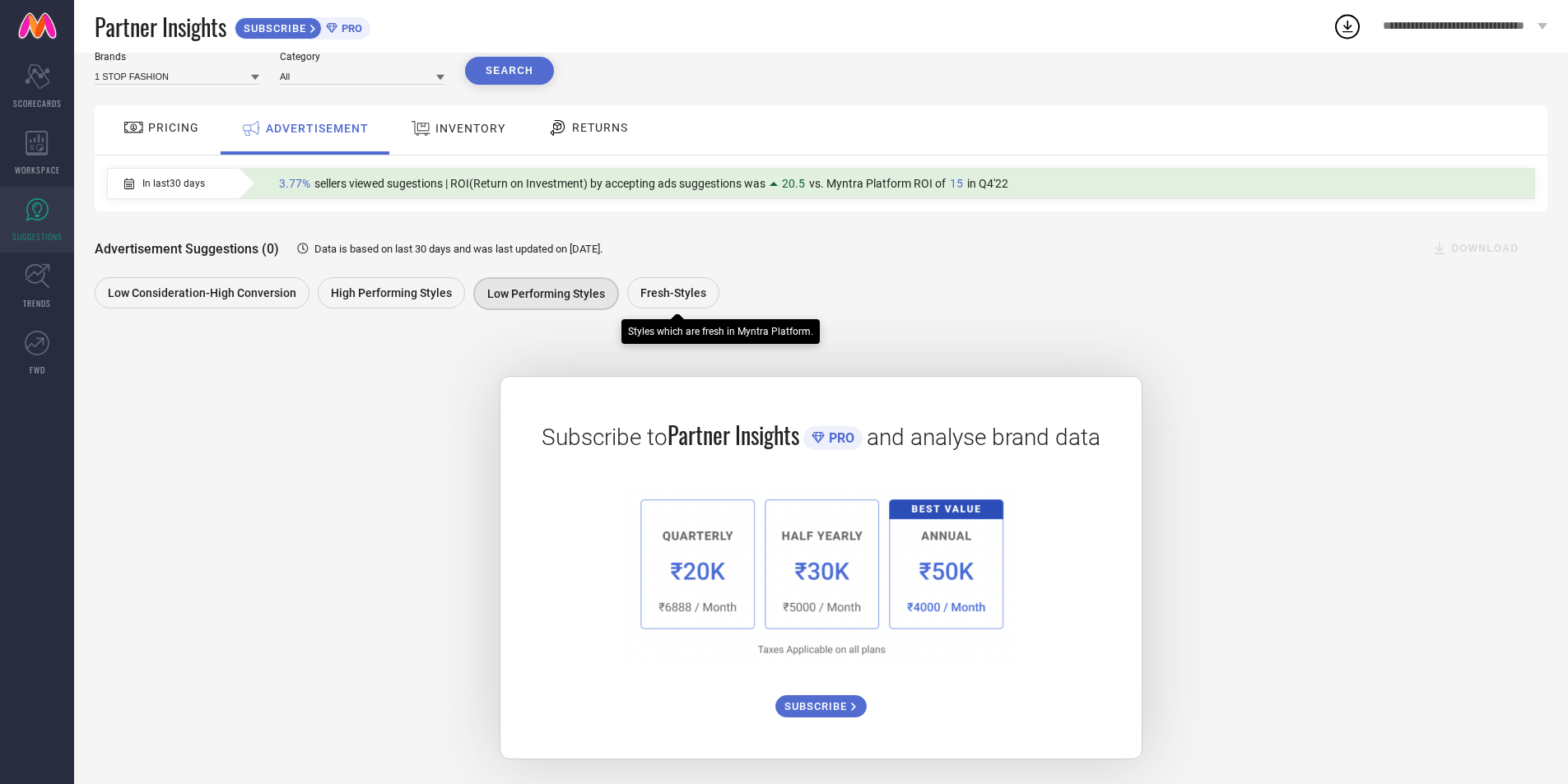
click at [668, 296] on span "Fresh-Styles" at bounding box center [673, 293] width 66 height 13
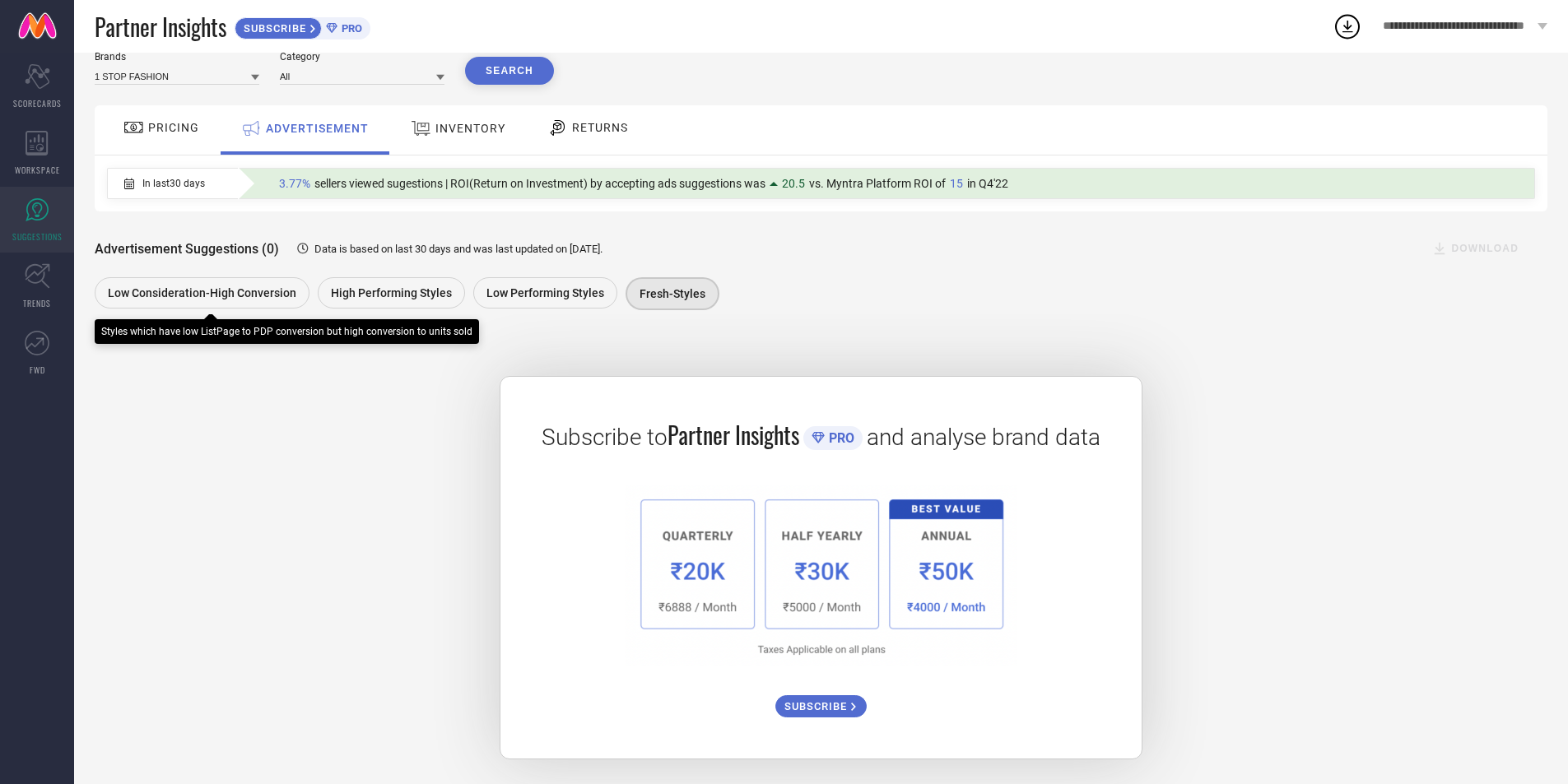
click at [250, 287] on span "Low Consideration-High Conversion" at bounding box center [202, 293] width 188 height 13
